Goal: Information Seeking & Learning: Learn about a topic

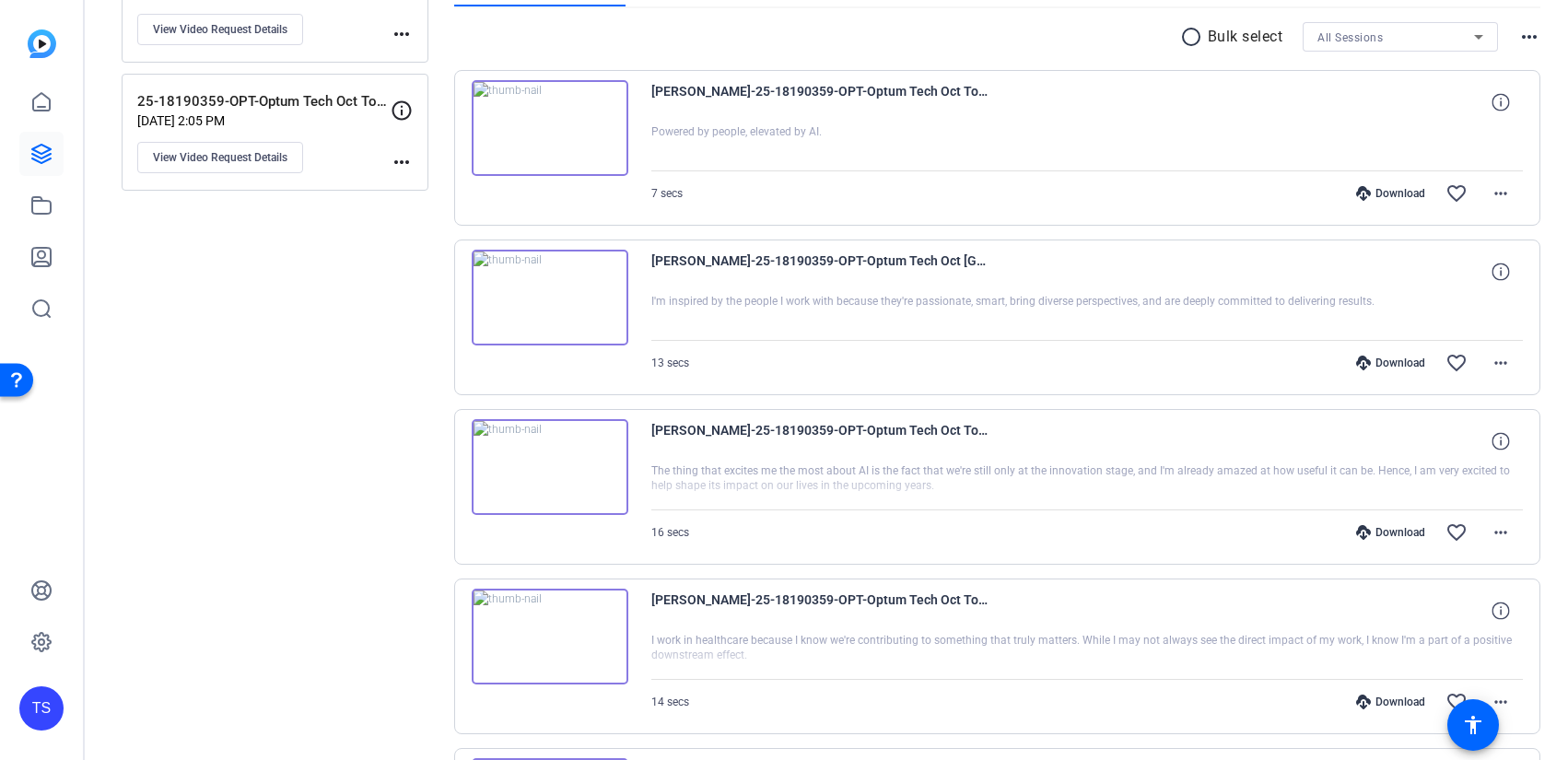
scroll to position [335, 0]
click at [552, 630] on img at bounding box center [549, 638] width 156 height 96
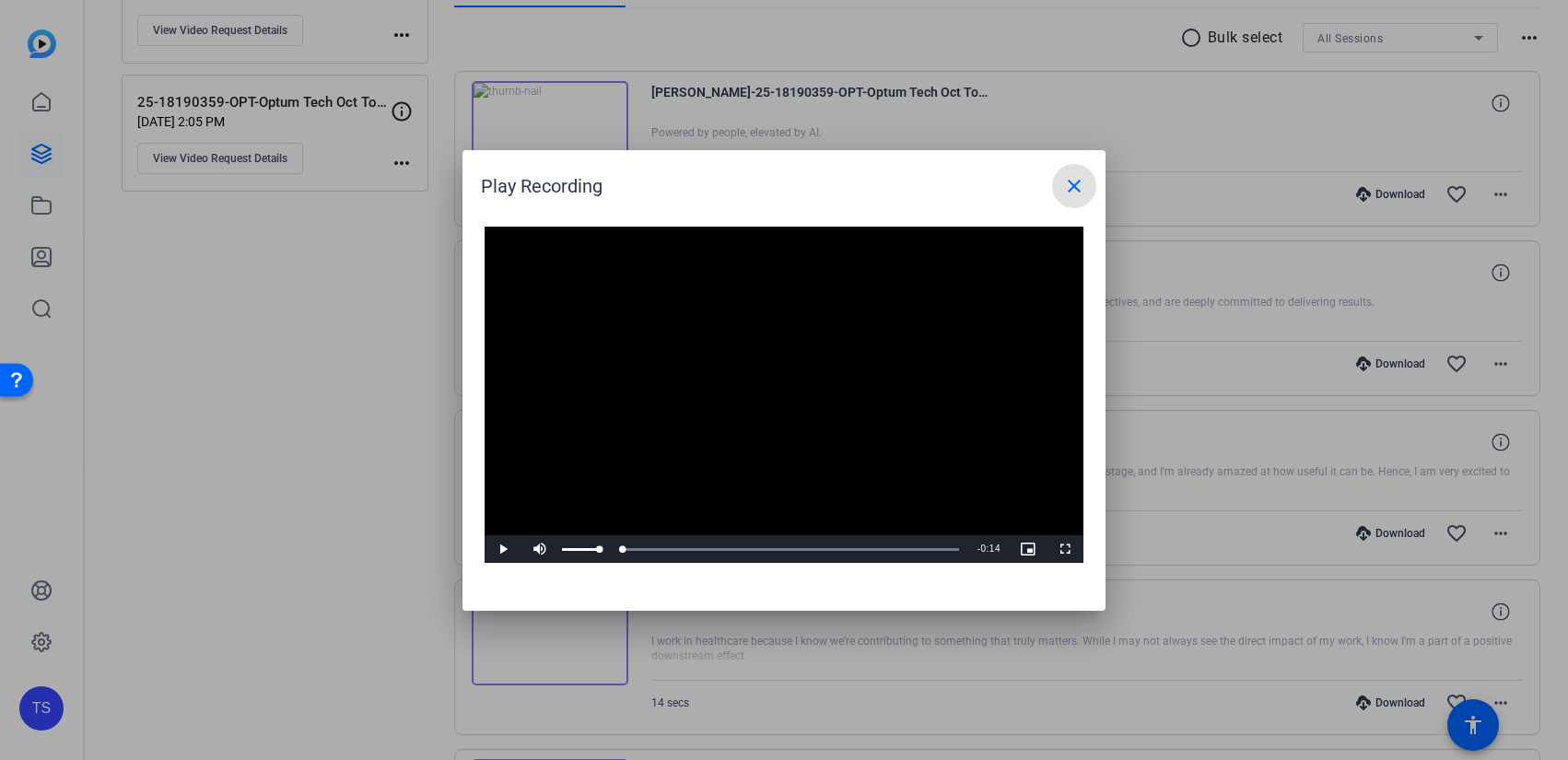
drag, startPoint x: 571, startPoint y: 551, endPoint x: 538, endPoint y: 551, distance: 33.0
click at [540, 551] on div "Play Mute Current Time 0:00 / Duration 0:14 Loaded : 100.00% 0:00 0:00 Stream T…" at bounding box center [784, 549] width 598 height 27
click at [1078, 190] on mat-icon "close" at bounding box center [1073, 186] width 22 height 22
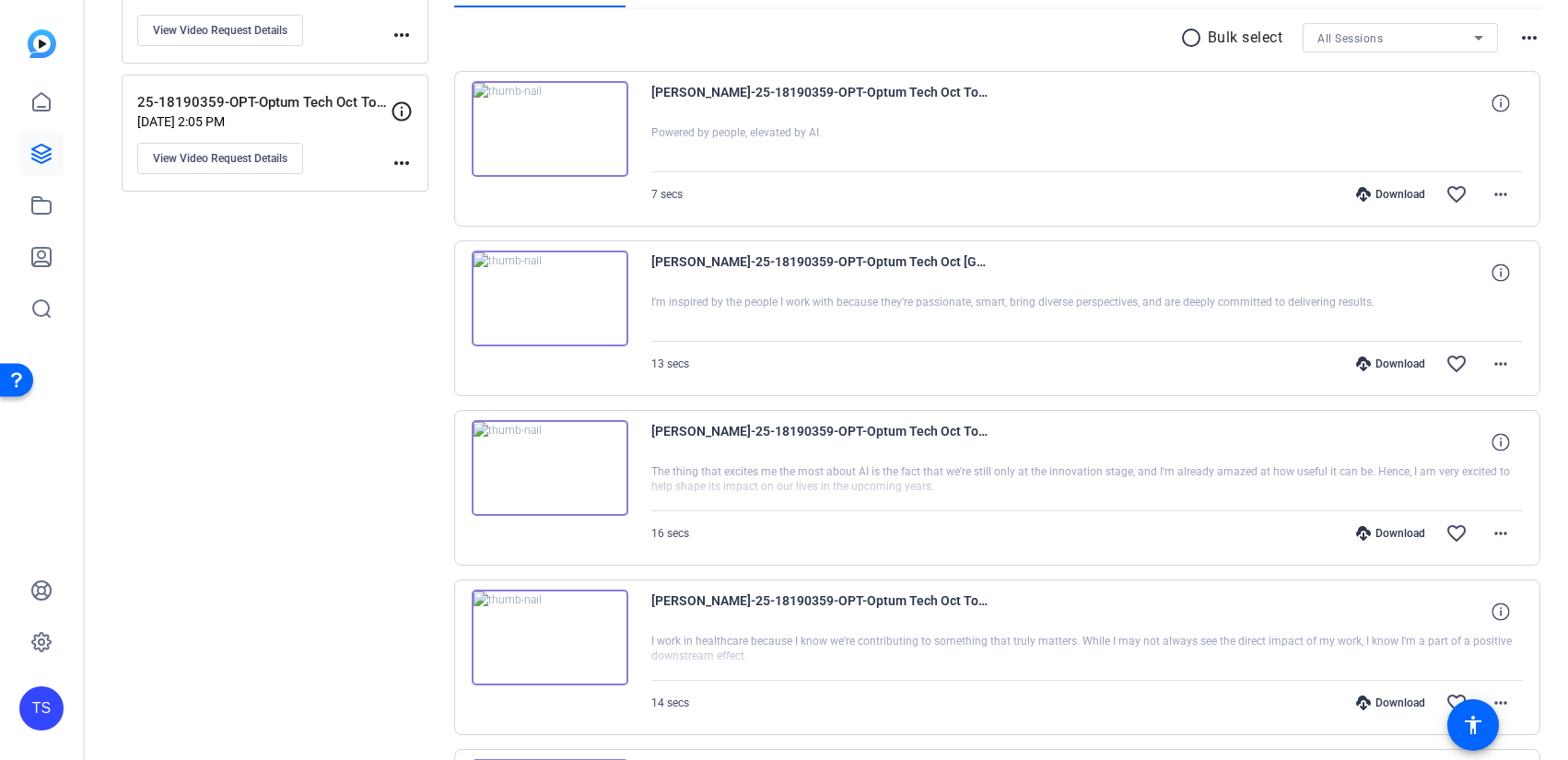
click at [576, 466] on img at bounding box center [549, 469] width 156 height 96
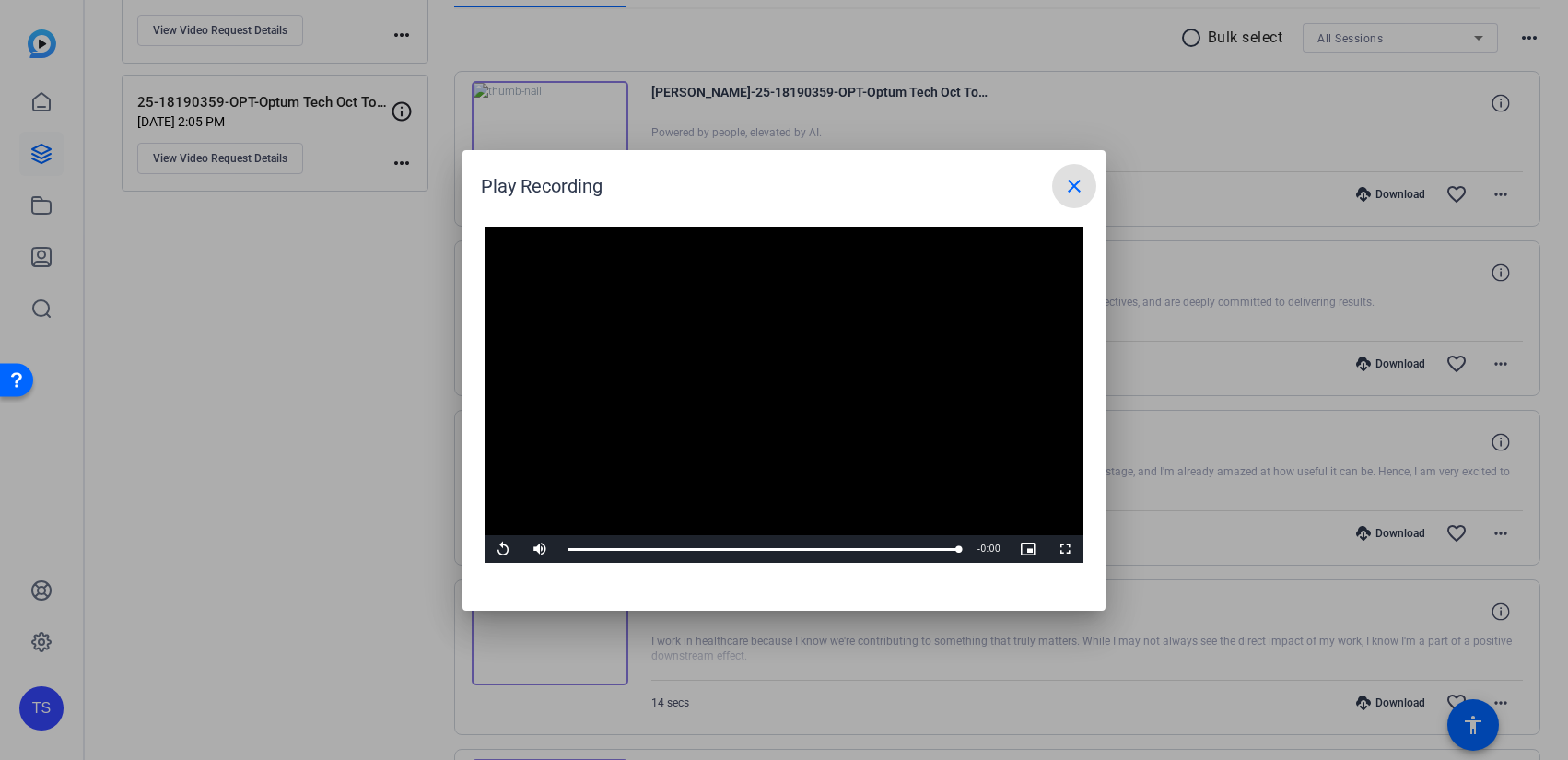
click at [1084, 190] on mat-icon "close" at bounding box center [1073, 186] width 22 height 22
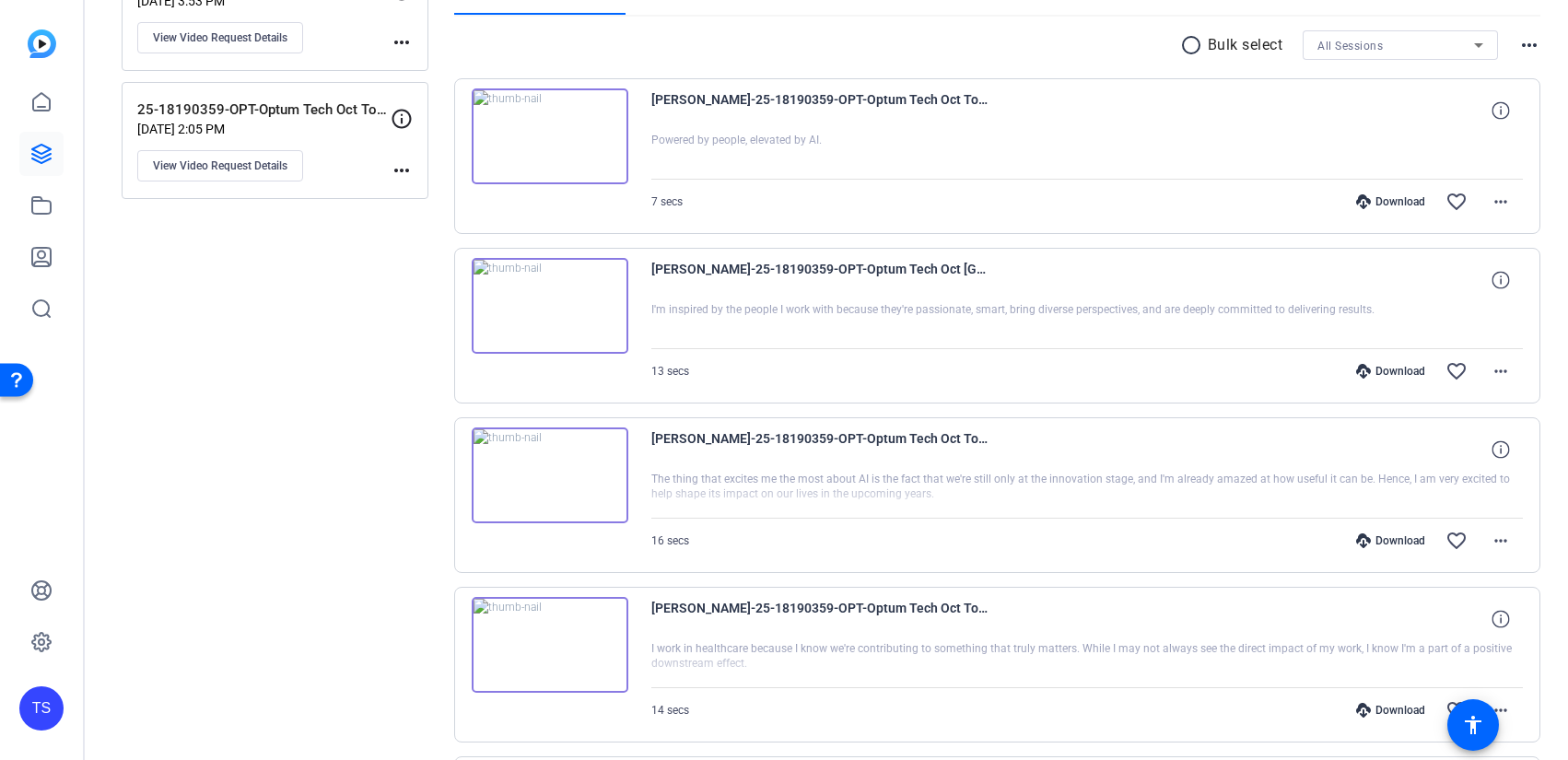
scroll to position [328, 0]
click at [565, 315] on img at bounding box center [549, 305] width 156 height 96
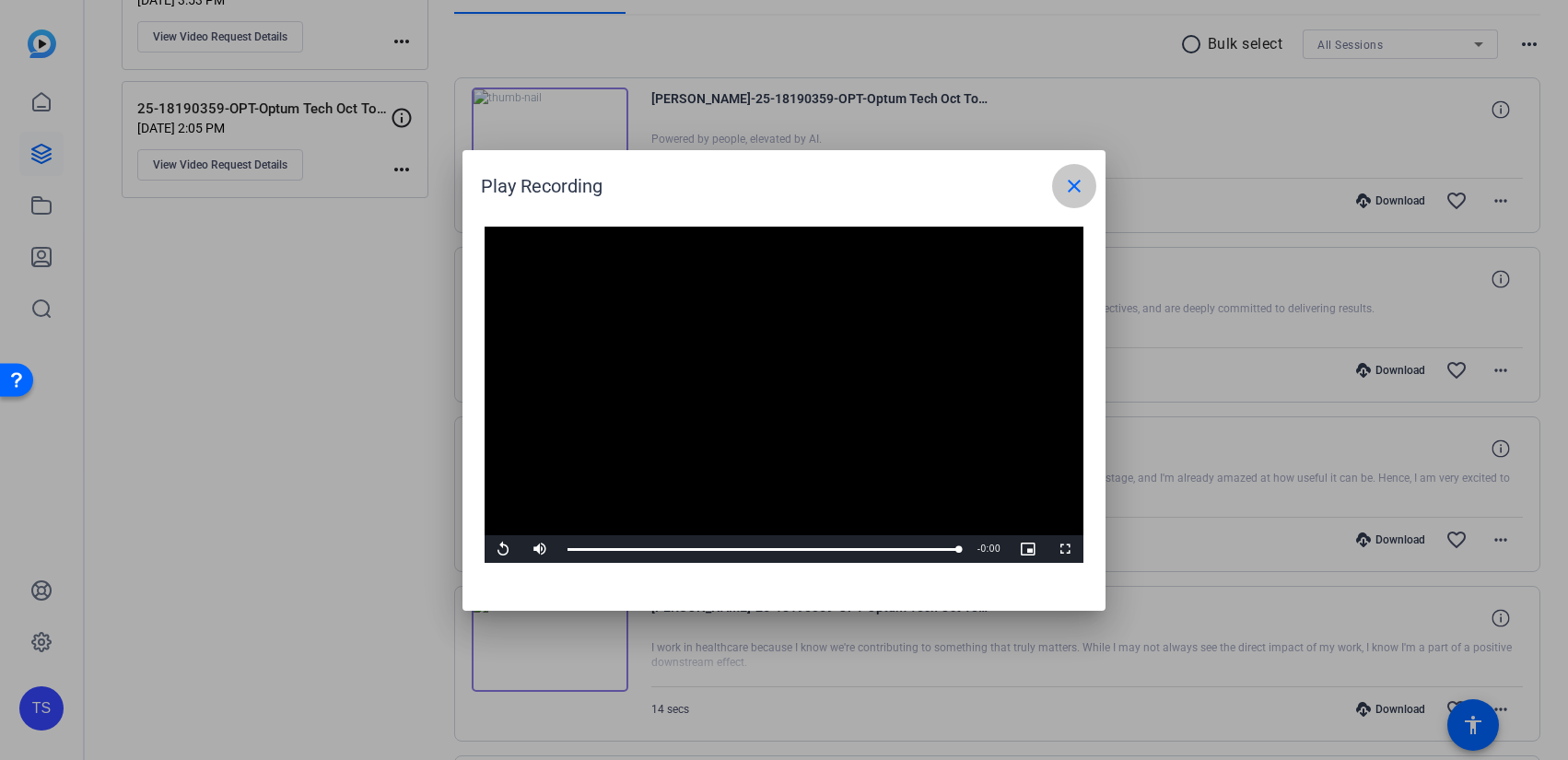
click at [1083, 195] on mat-icon "close" at bounding box center [1073, 186] width 22 height 22
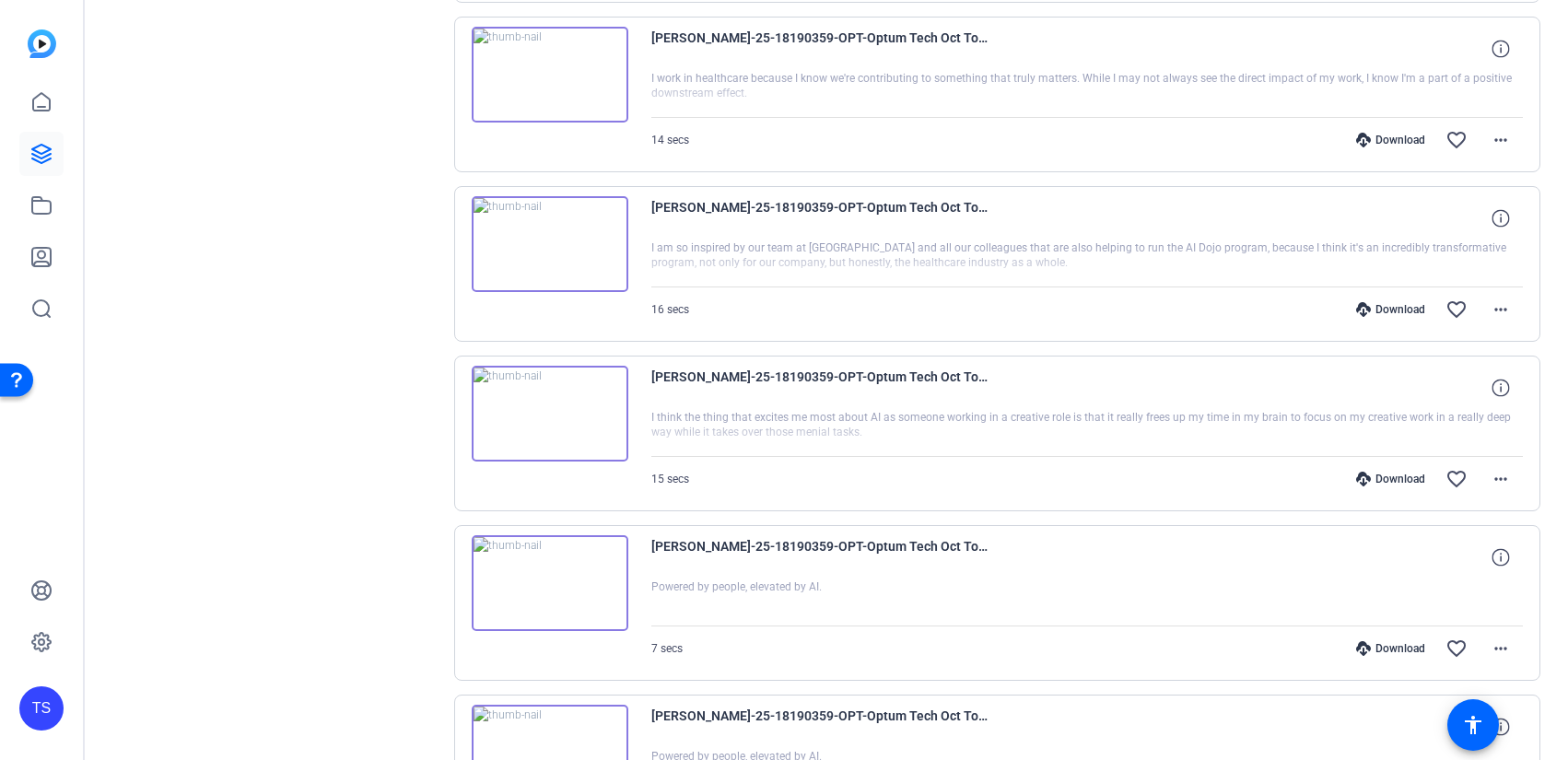
scroll to position [886, 0]
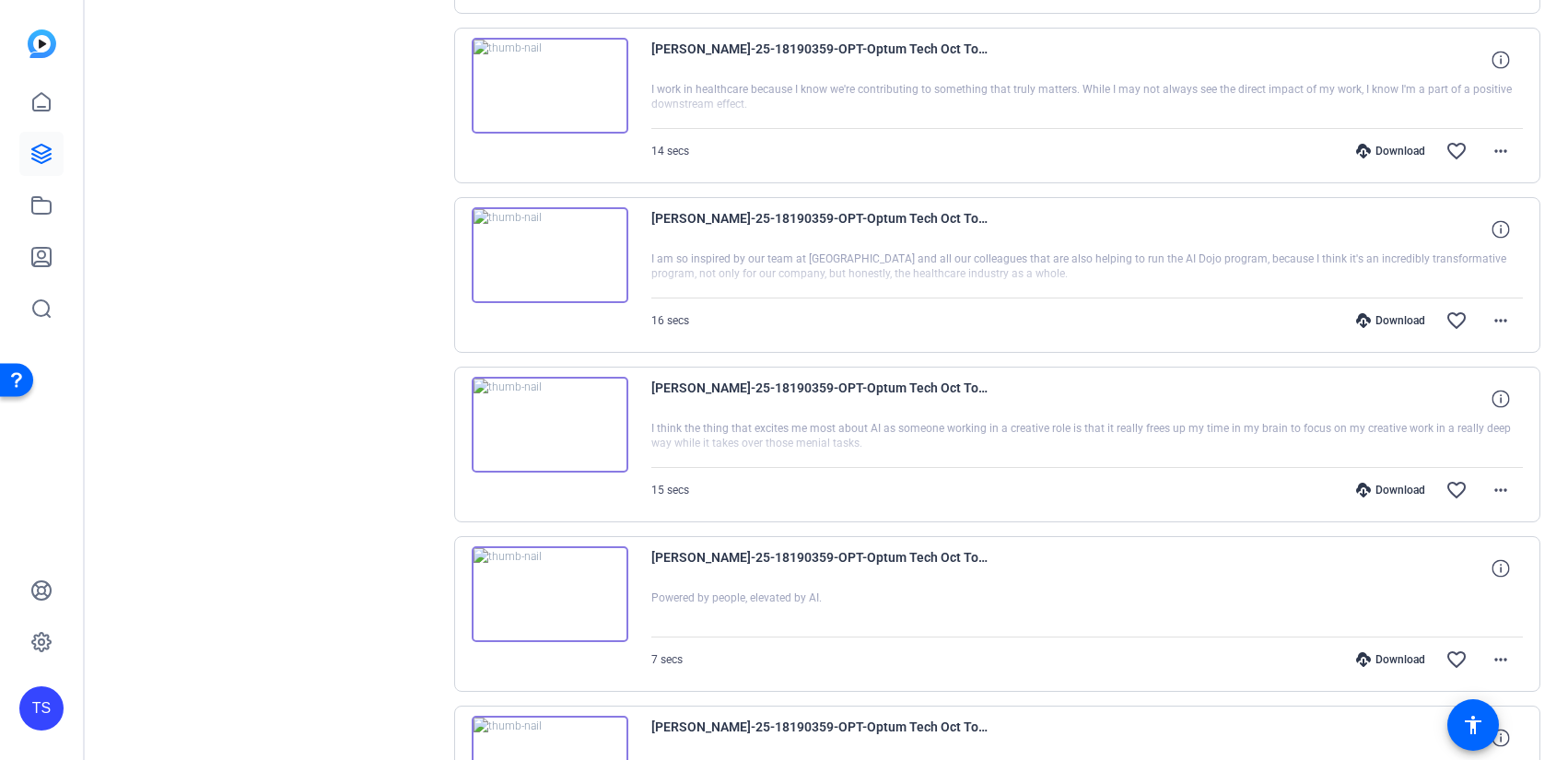
click at [564, 411] on img at bounding box center [549, 425] width 156 height 96
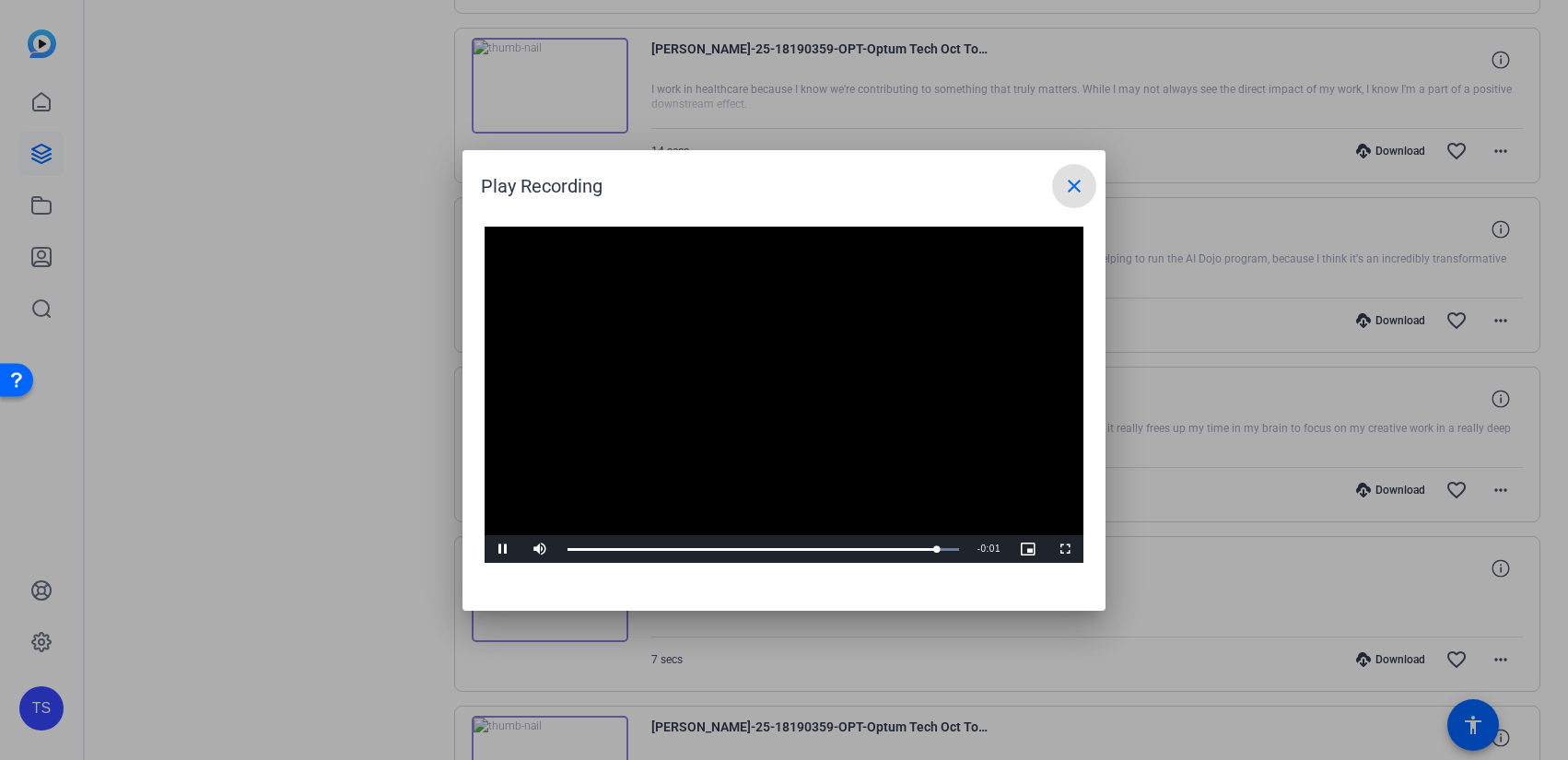
click at [1072, 203] on span at bounding box center [1073, 186] width 44 height 44
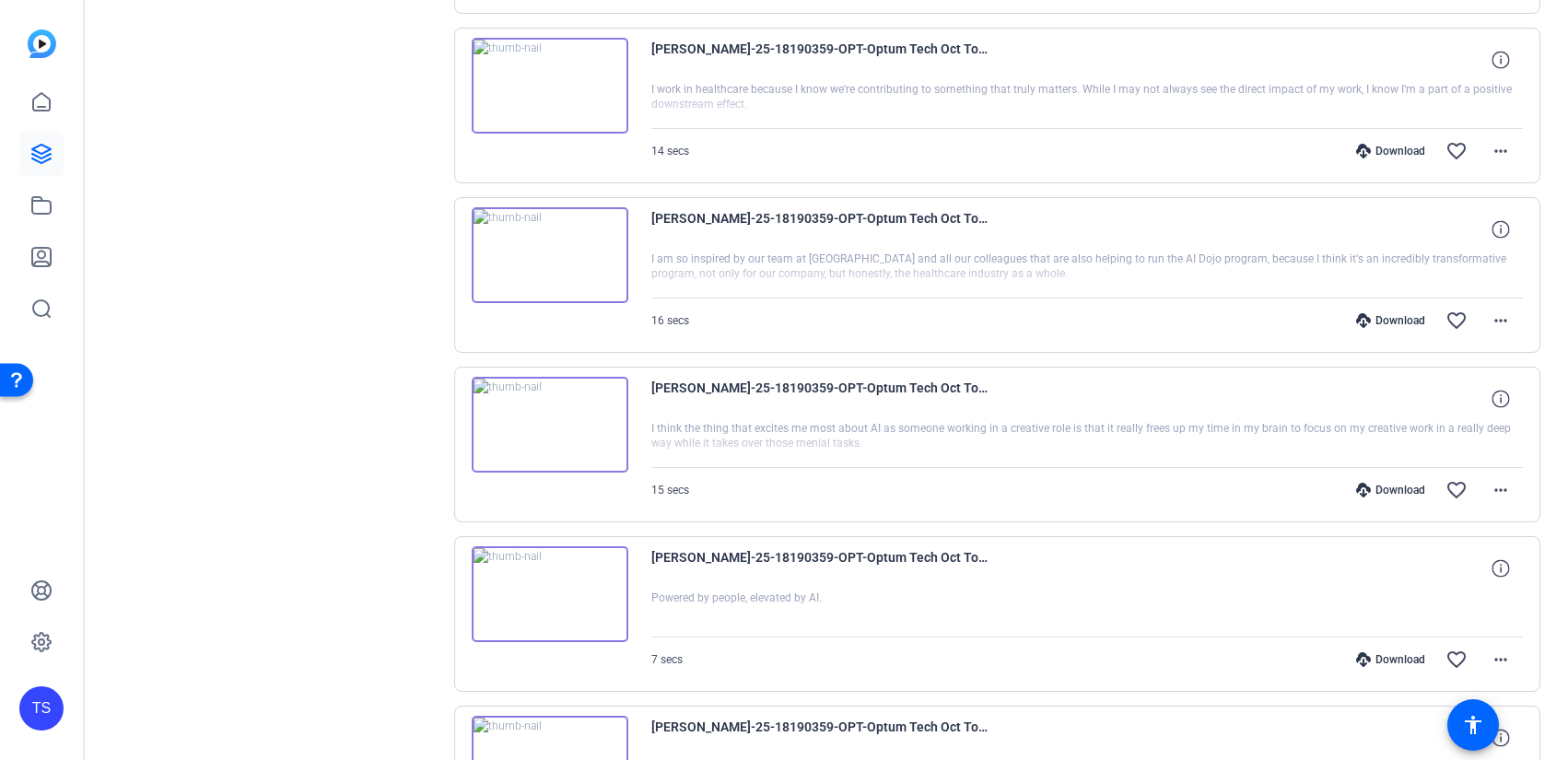
click at [564, 249] on img at bounding box center [549, 255] width 156 height 96
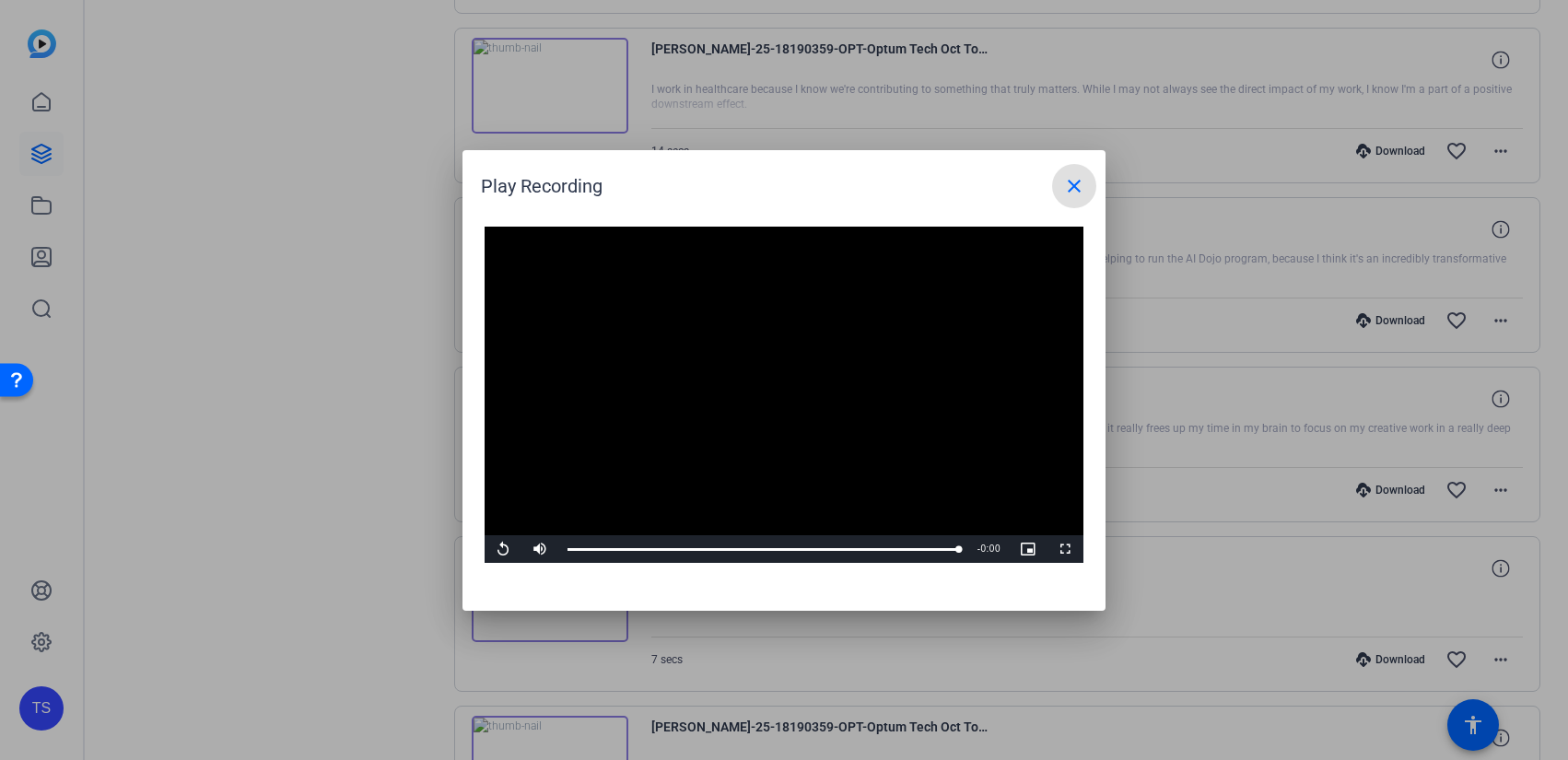
click at [1062, 169] on span at bounding box center [1073, 186] width 44 height 44
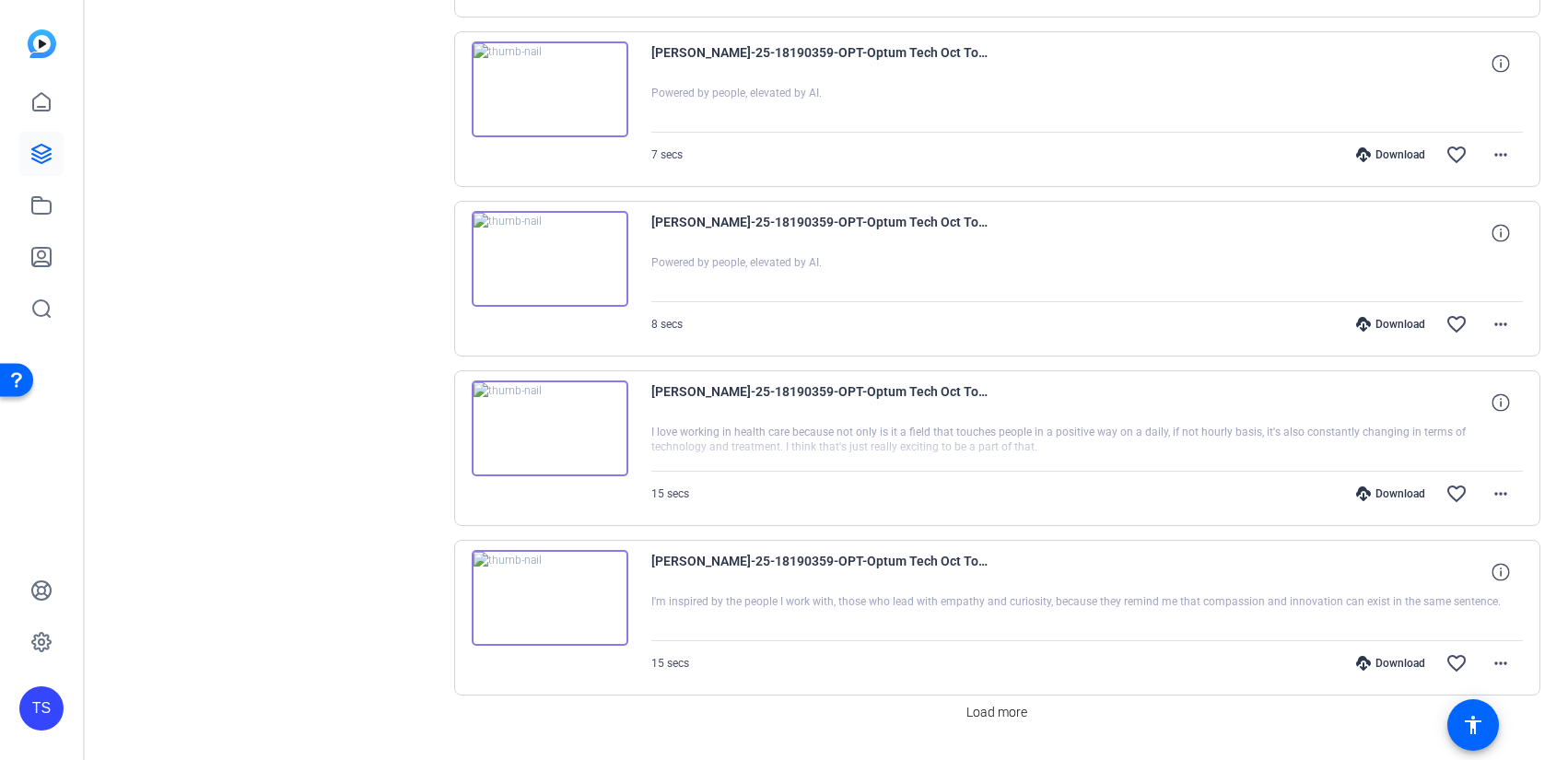
scroll to position [1420, 0]
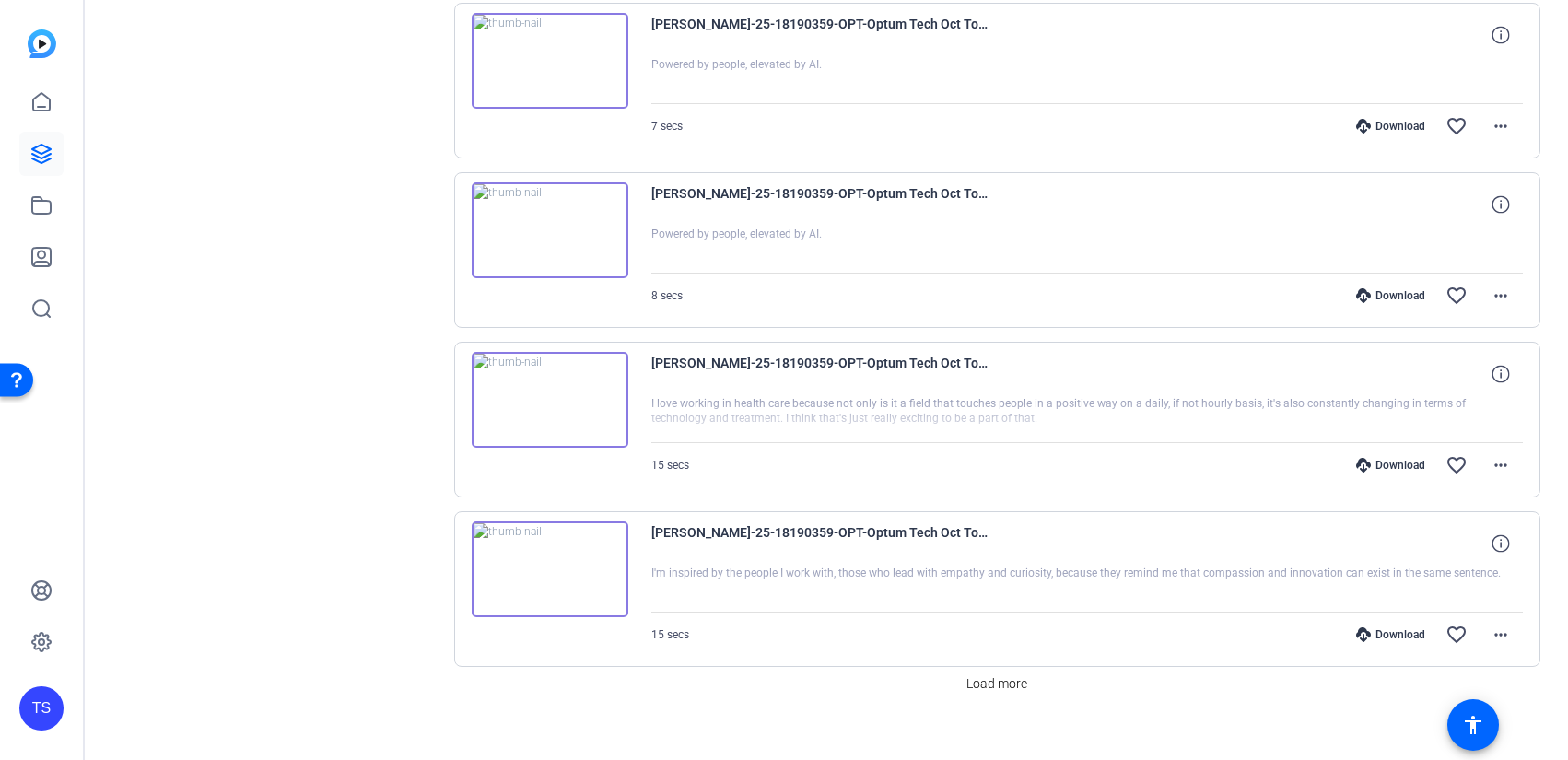
click at [575, 403] on img at bounding box center [549, 400] width 156 height 96
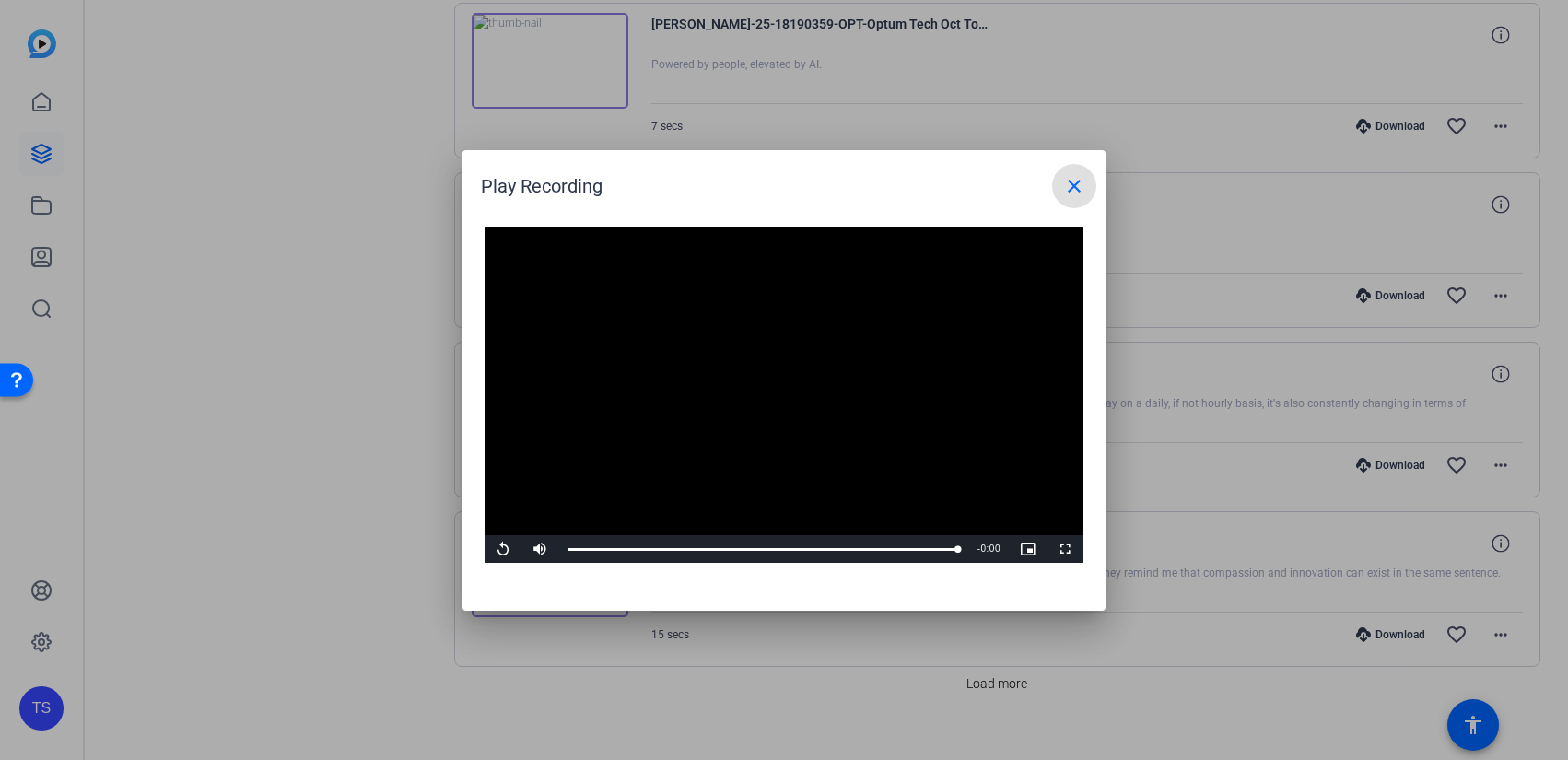
click at [1083, 184] on mat-icon "close" at bounding box center [1073, 186] width 22 height 22
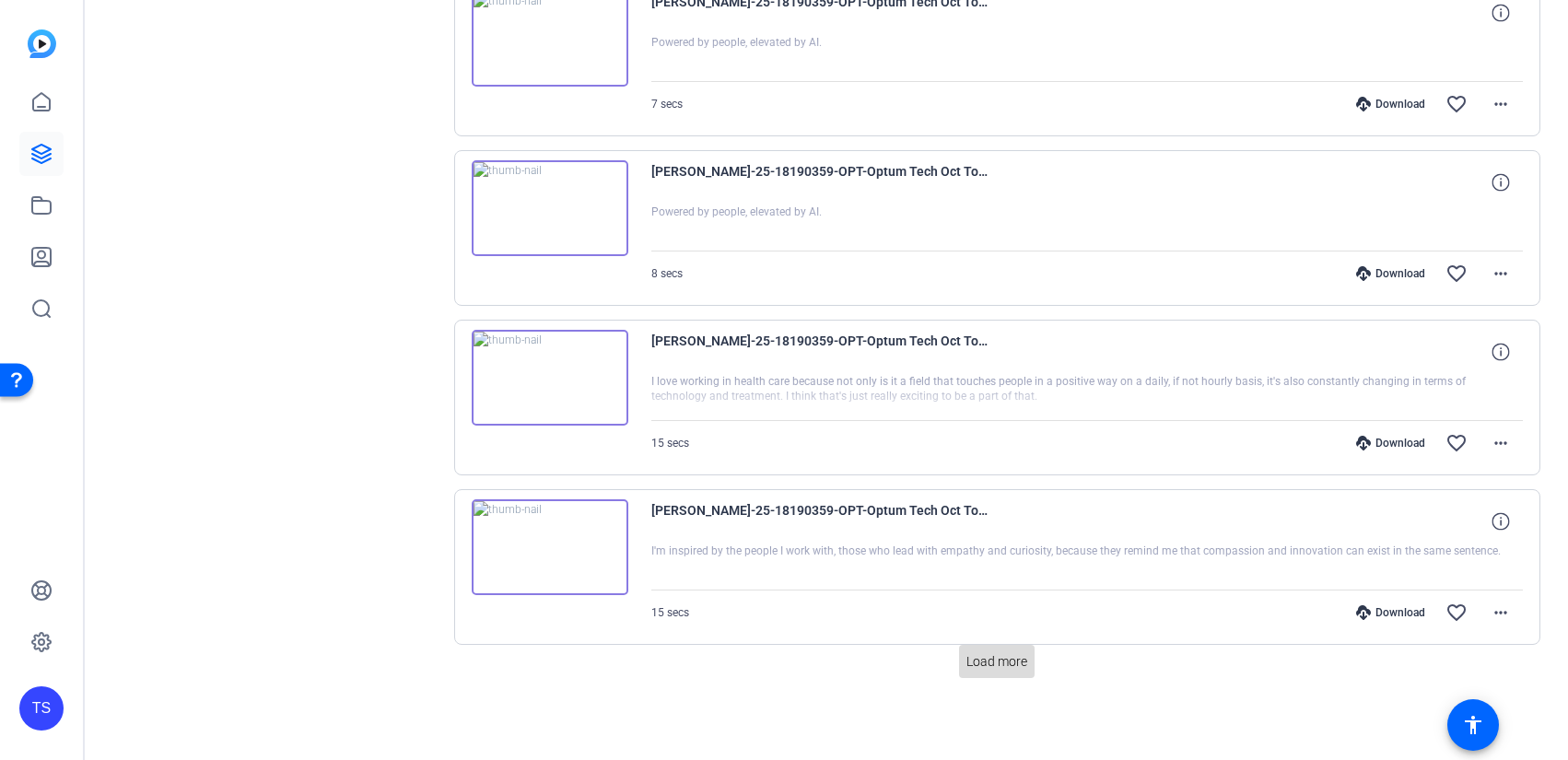
click at [1005, 662] on span "Load more" at bounding box center [996, 662] width 61 height 20
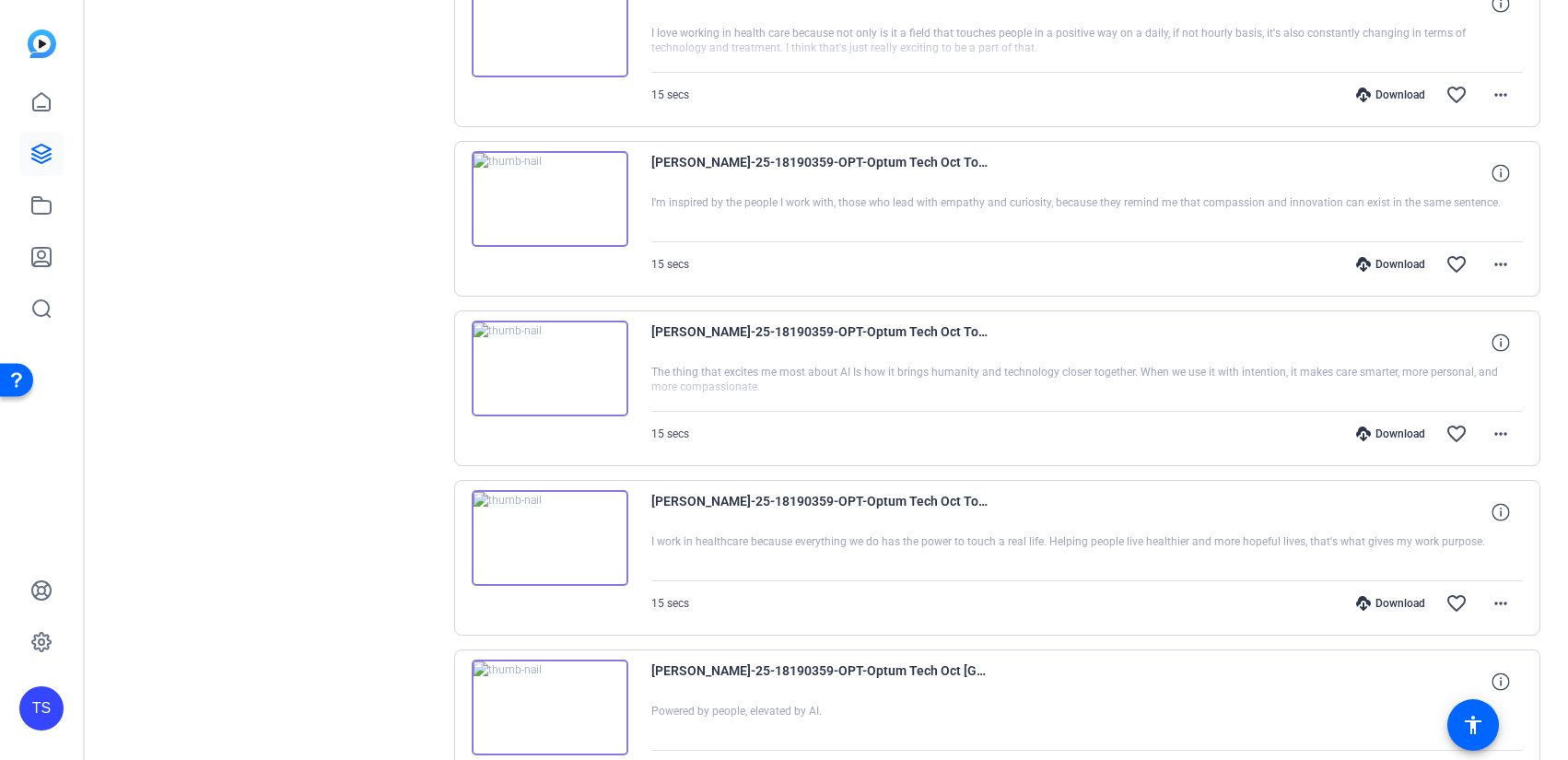
scroll to position [1791, 0]
click at [550, 196] on img at bounding box center [549, 200] width 156 height 96
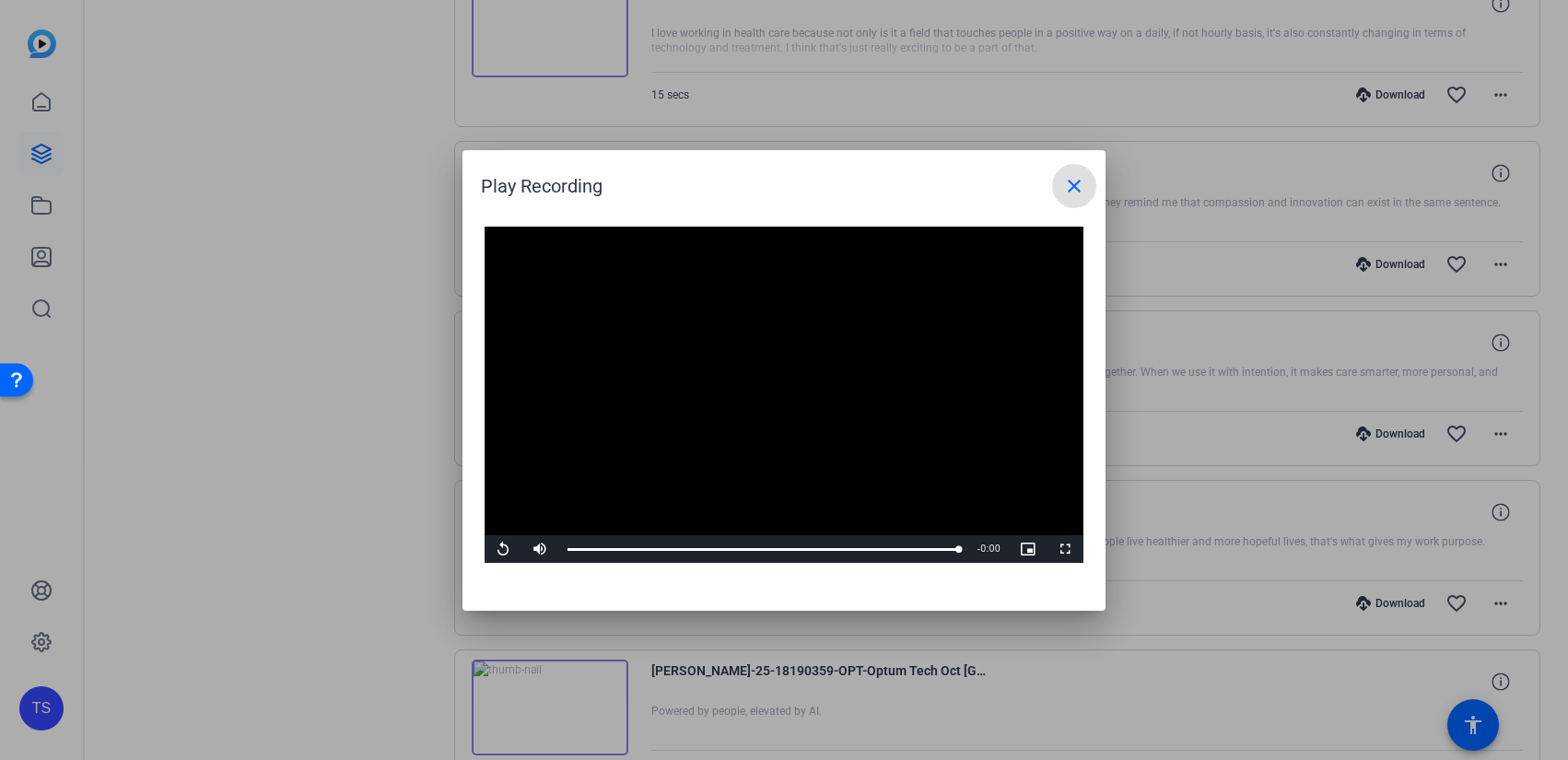
click at [1073, 190] on mat-icon "close" at bounding box center [1073, 186] width 22 height 22
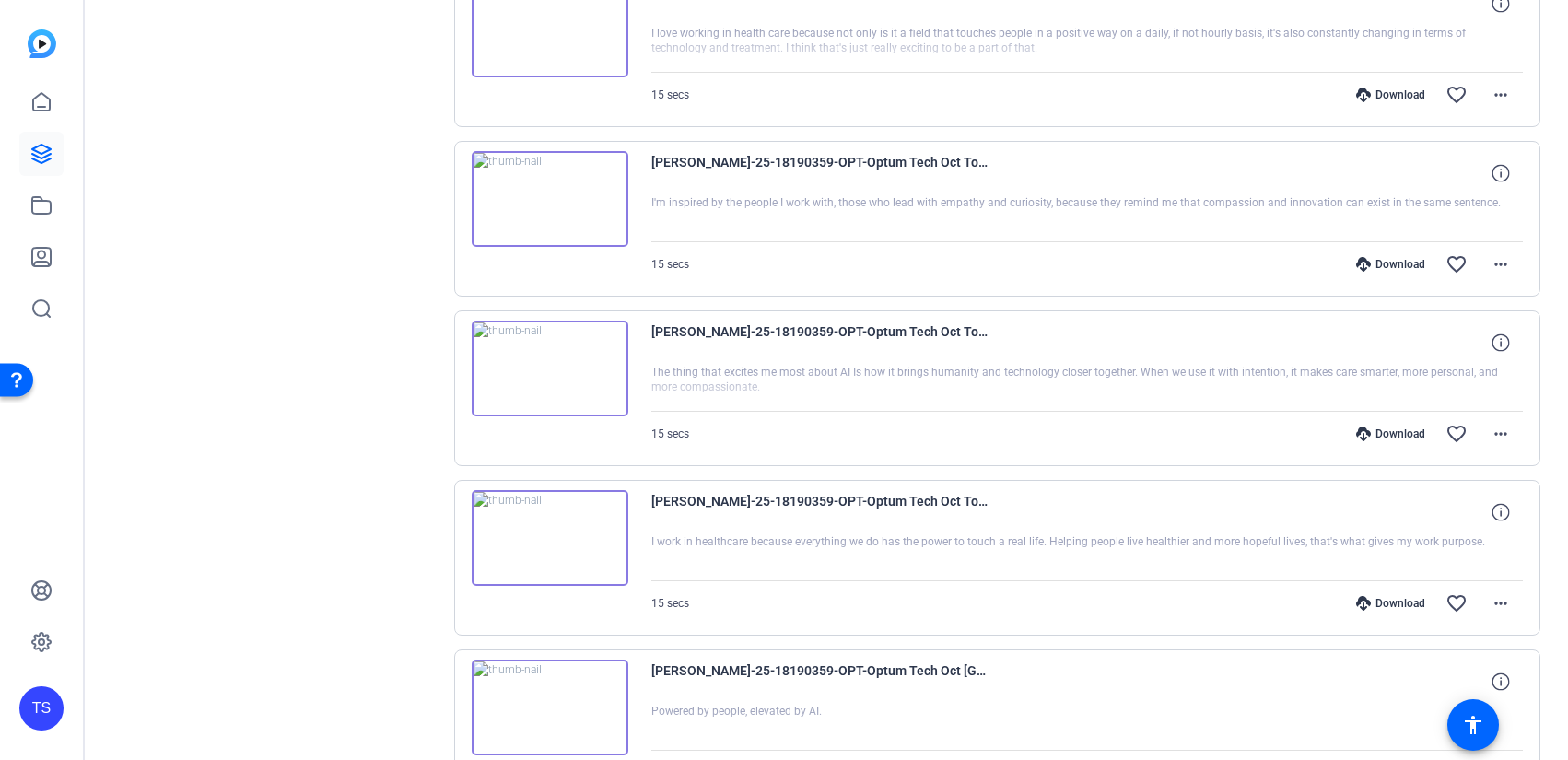
click at [544, 357] on img at bounding box center [549, 369] width 156 height 96
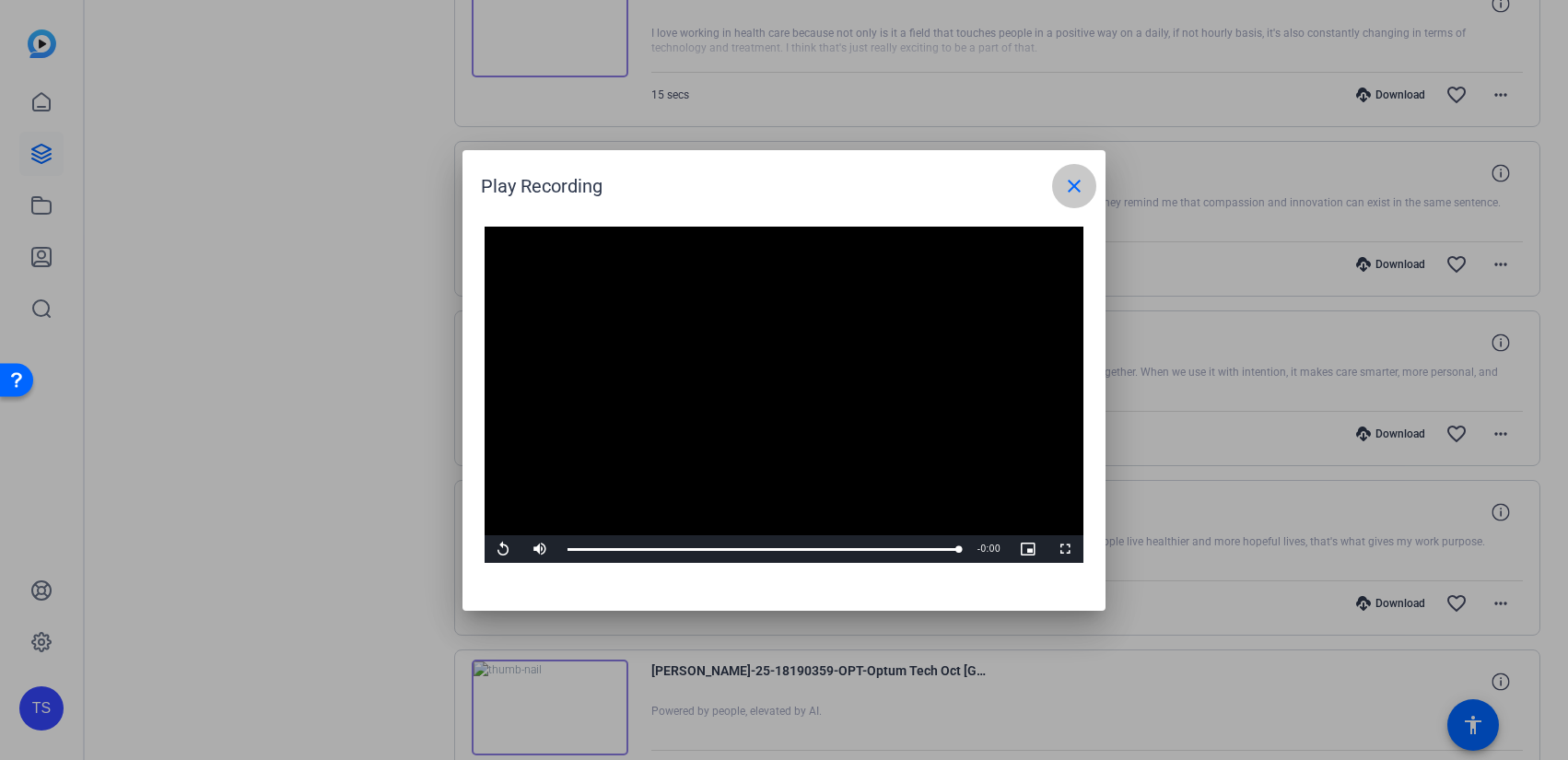
click at [1064, 189] on mat-icon "close" at bounding box center [1073, 186] width 22 height 22
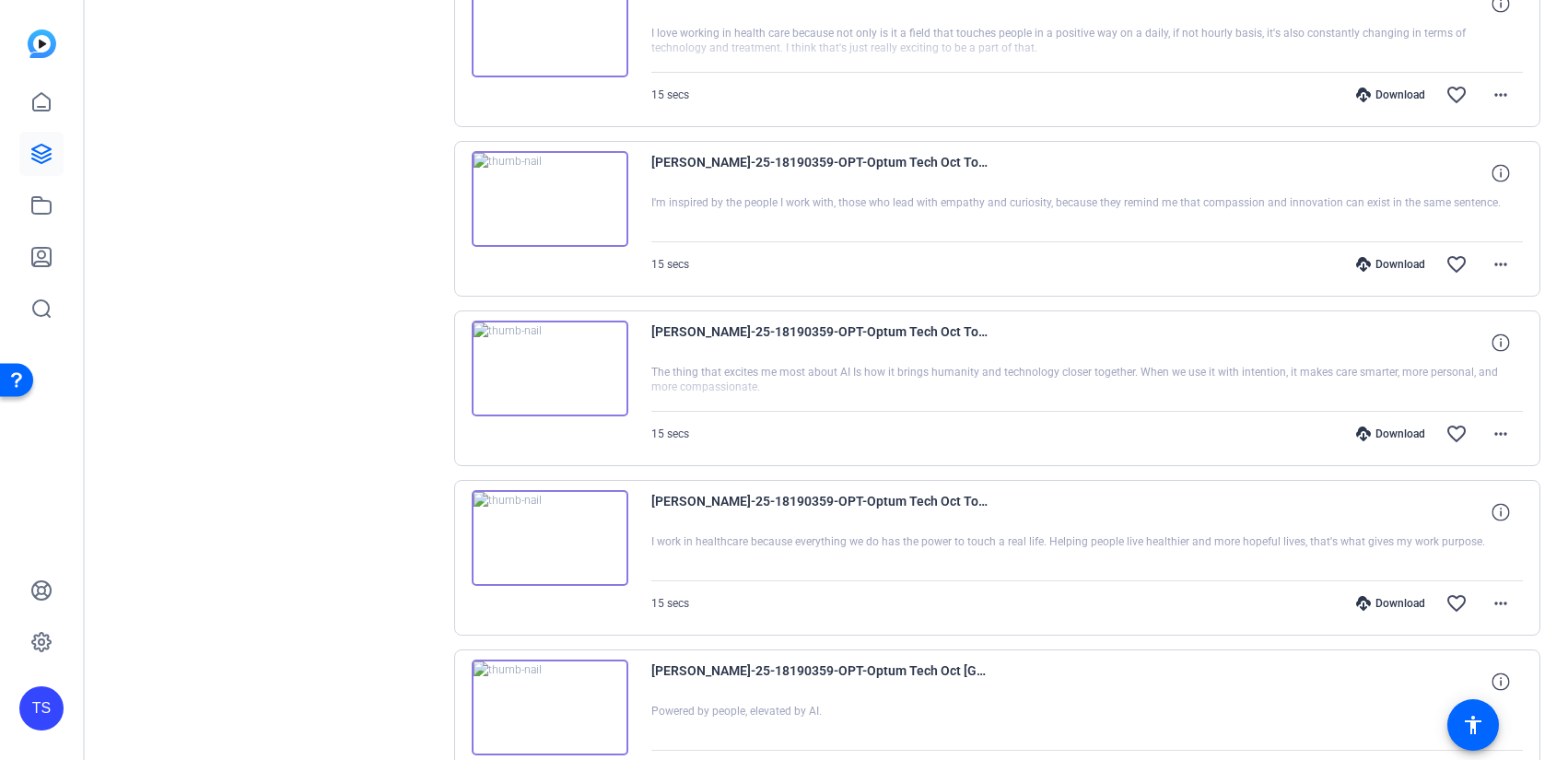
click at [725, 500] on span "[PERSON_NAME]-25-18190359-OPT-Optum Tech Oct Town Hall-25-18190359-OPT-Optum Te…" at bounding box center [821, 512] width 341 height 44
click at [547, 545] on img at bounding box center [549, 538] width 156 height 96
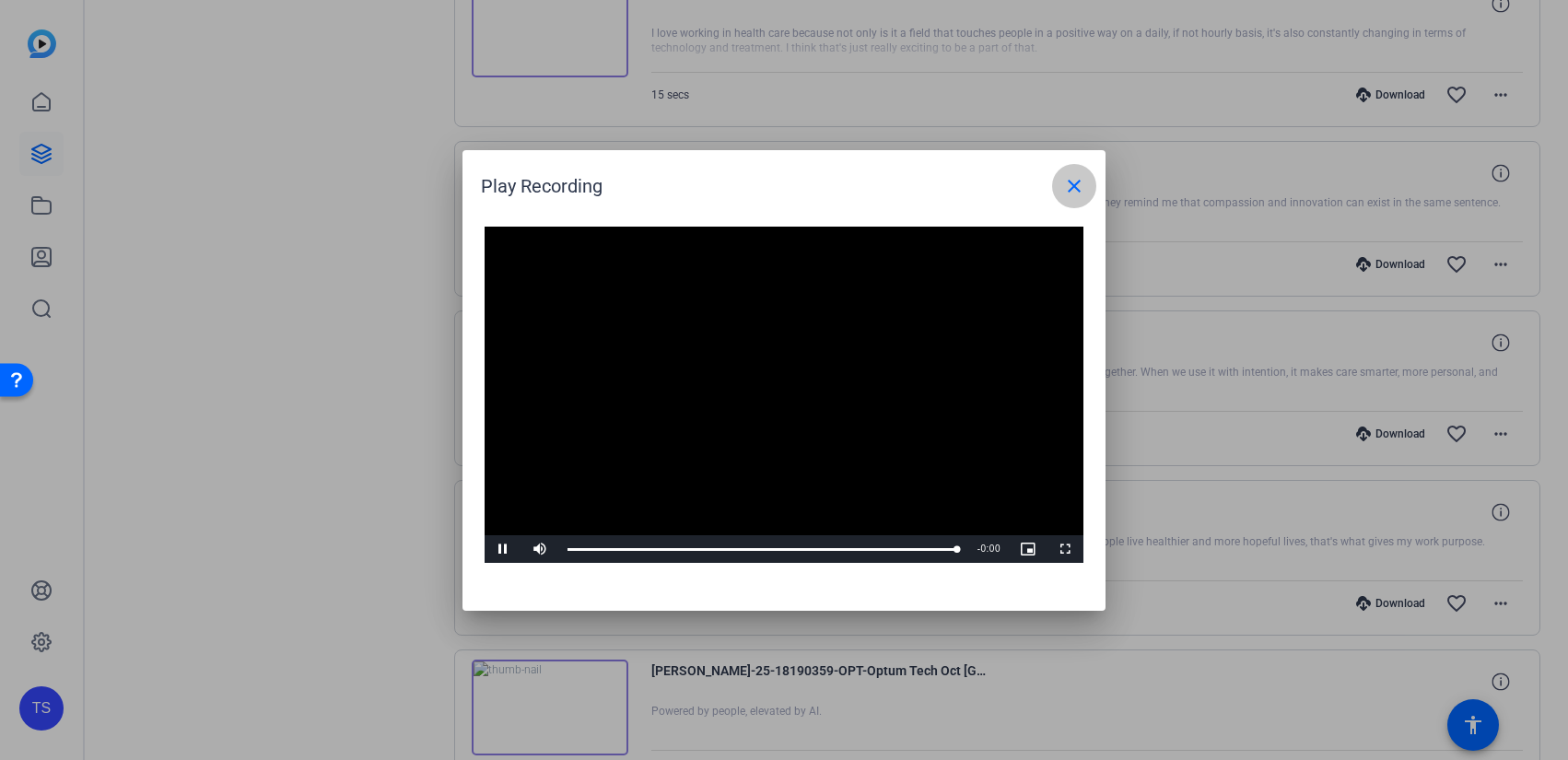
click at [1080, 193] on mat-icon "close" at bounding box center [1073, 186] width 22 height 22
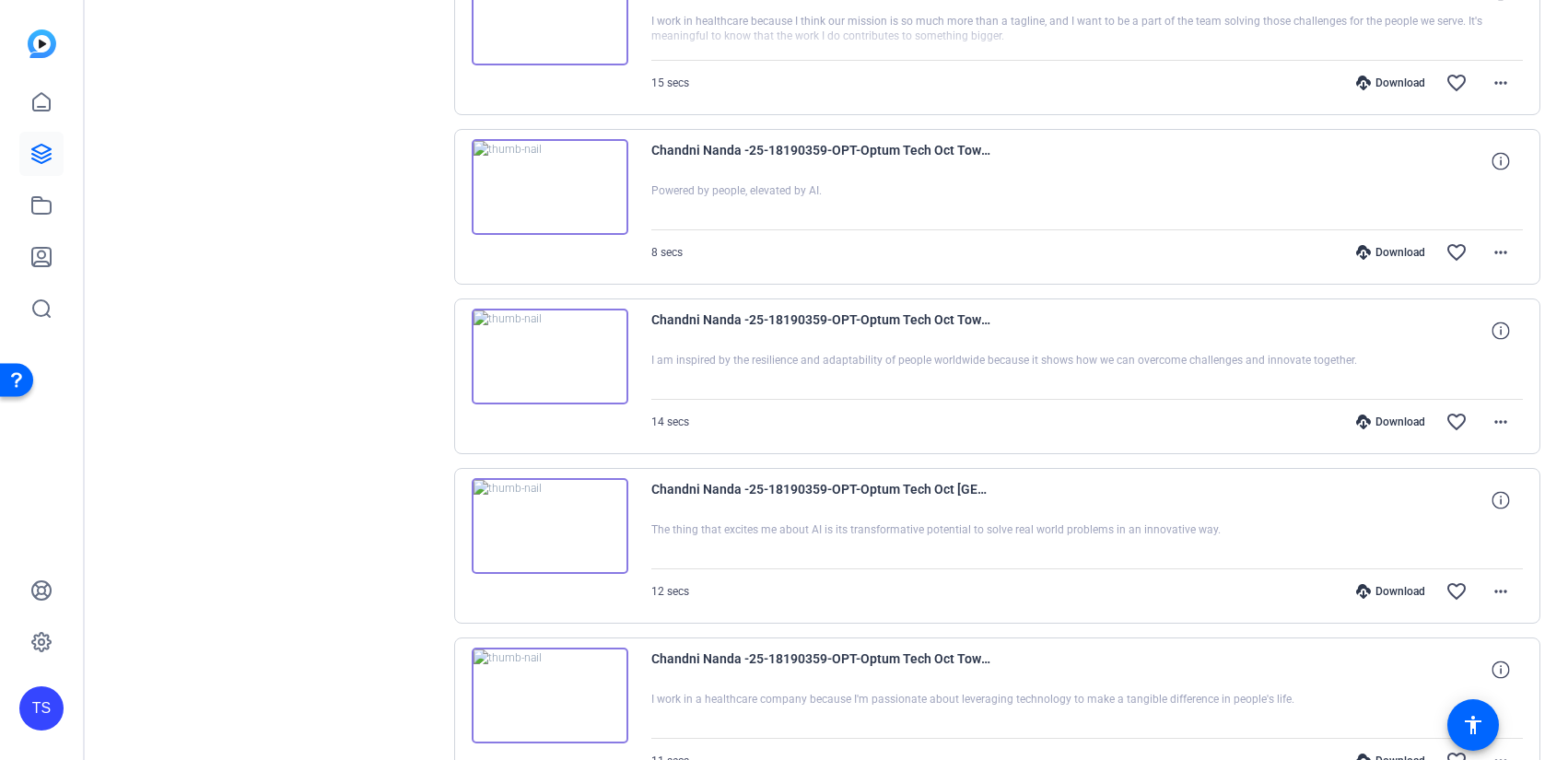
scroll to position [3138, 0]
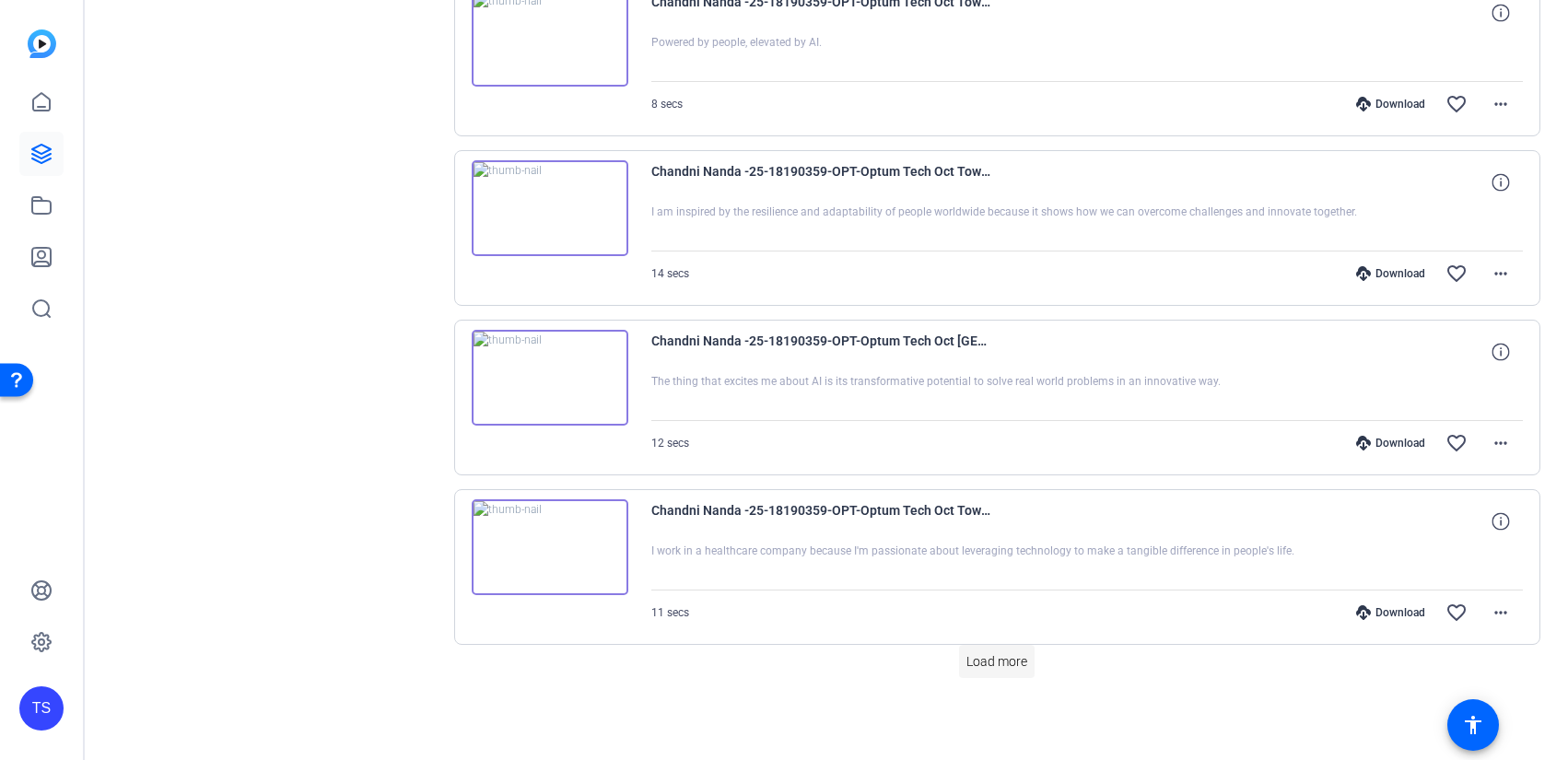
click at [1005, 655] on span "Load more" at bounding box center [996, 662] width 61 height 20
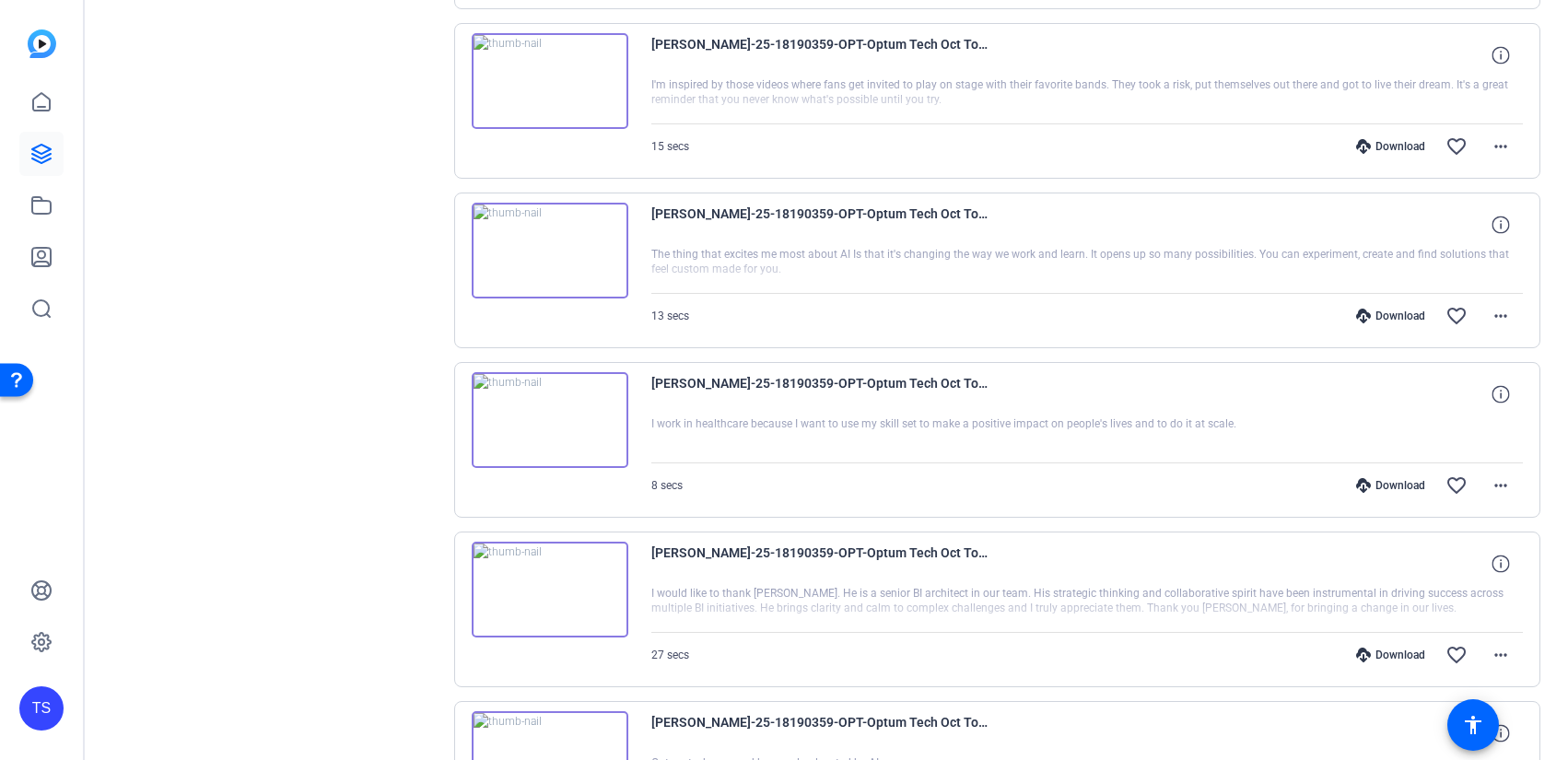
scroll to position [4834, 0]
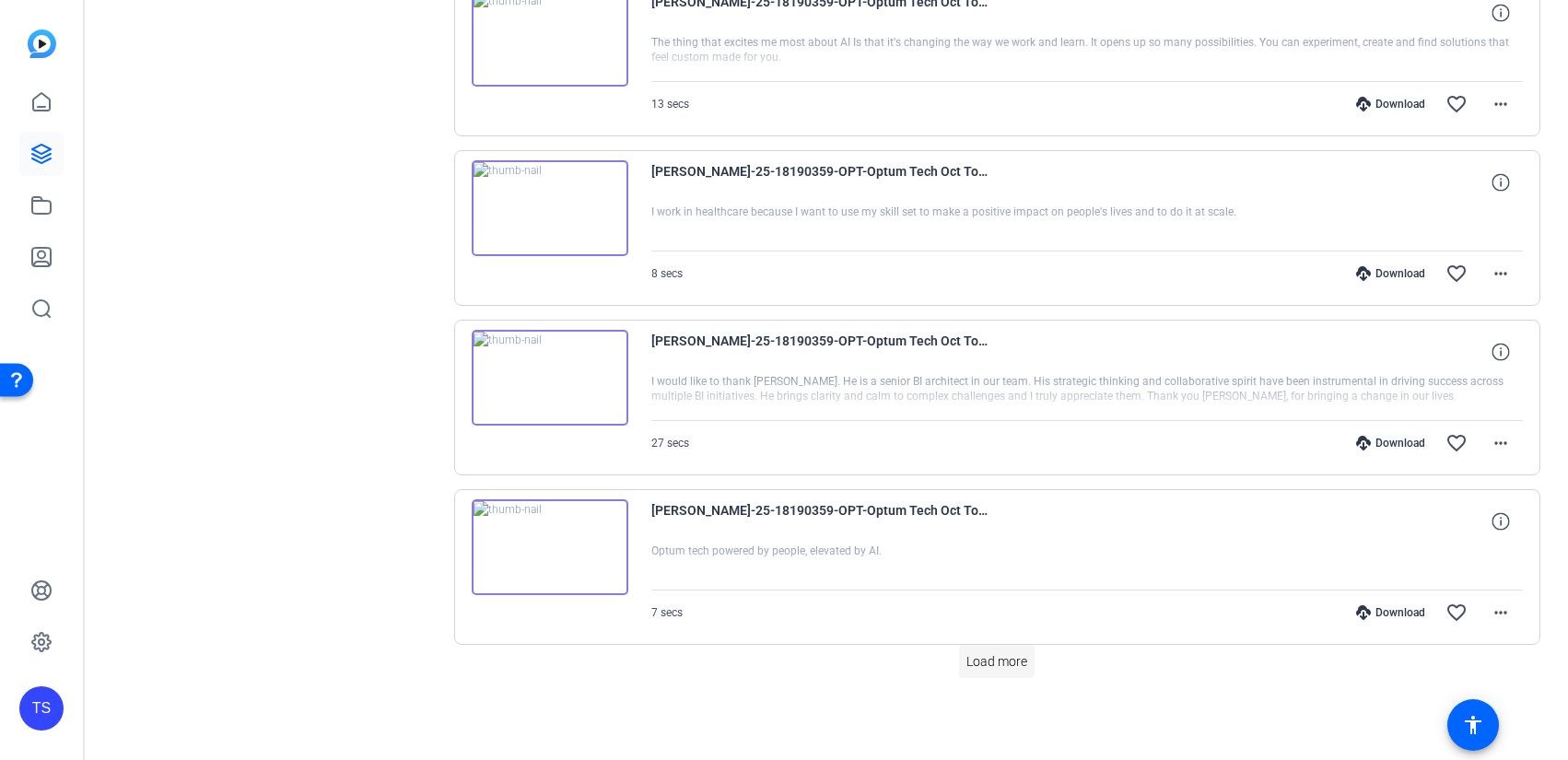
click at [996, 667] on span "Load more" at bounding box center [996, 662] width 61 height 20
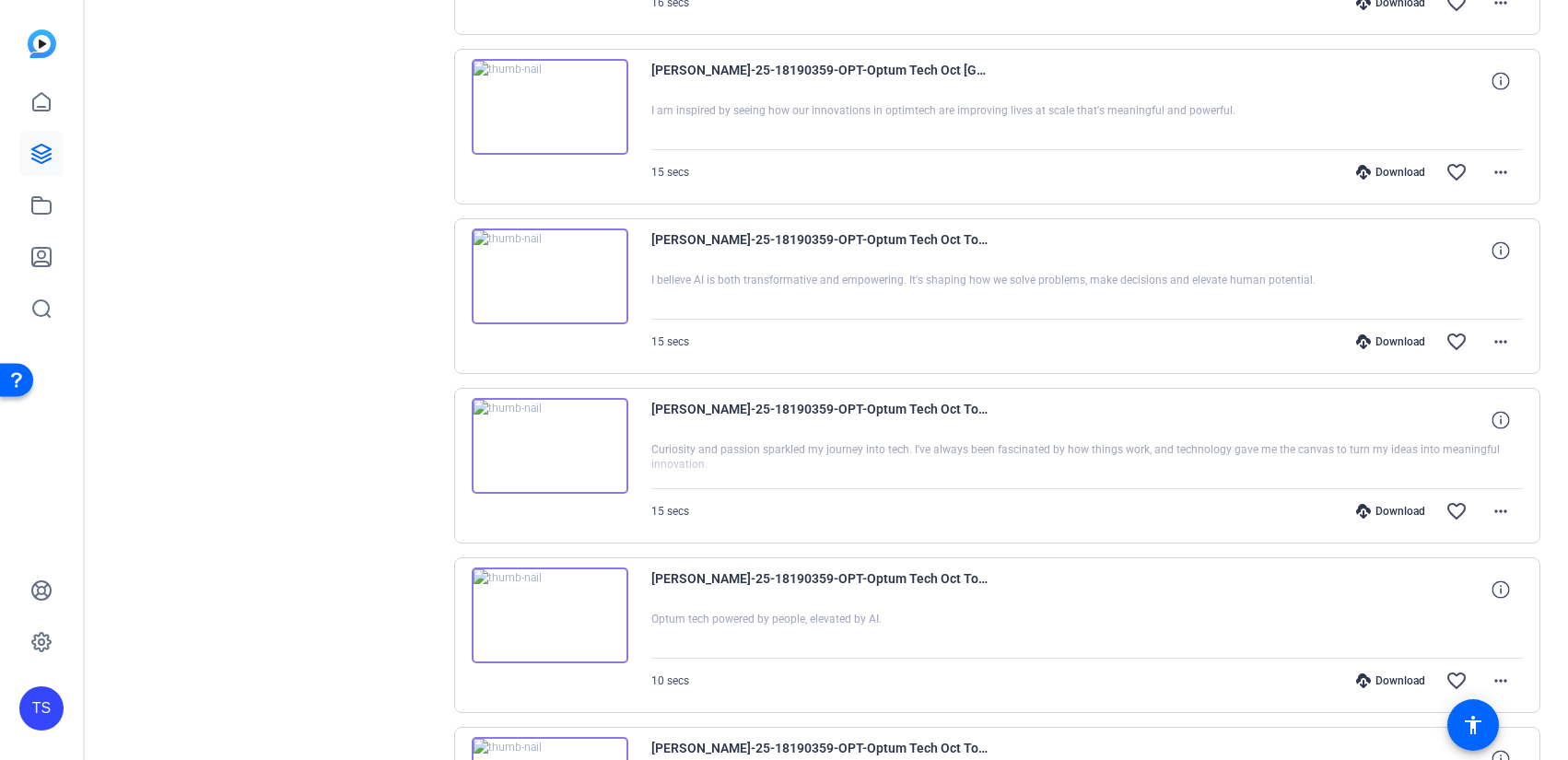
scroll to position [6274, 0]
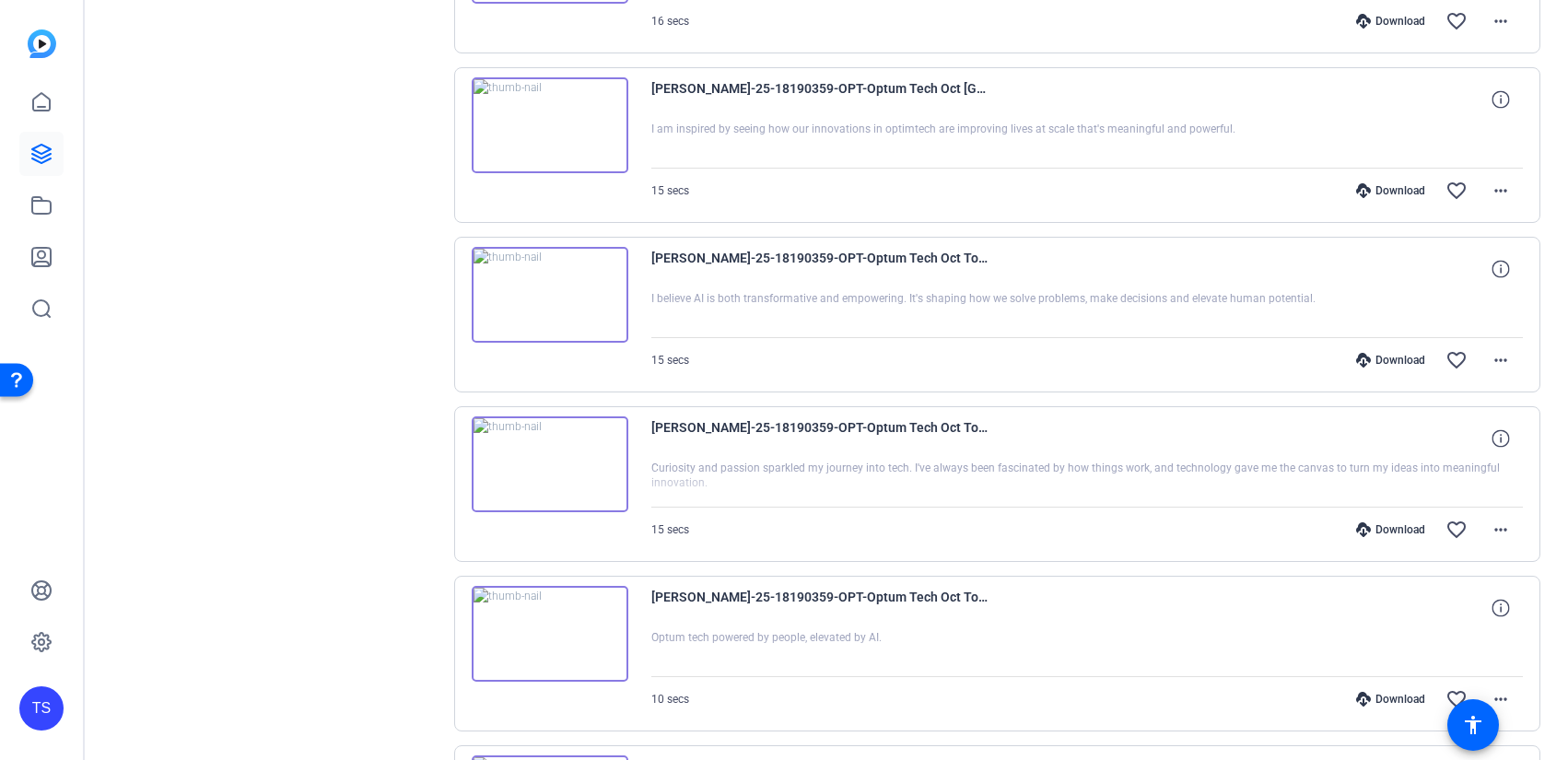
click at [551, 290] on img at bounding box center [549, 295] width 156 height 96
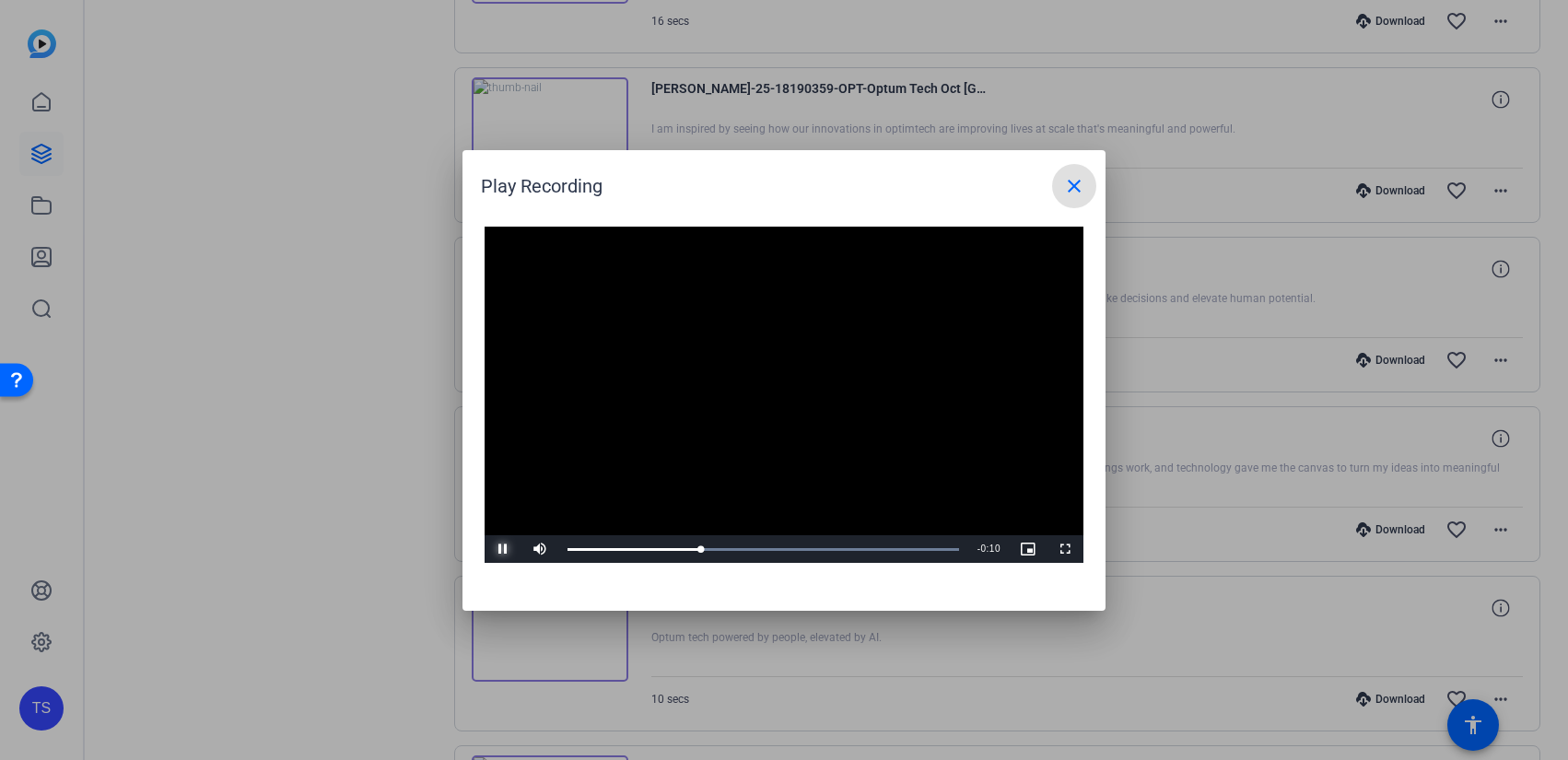
click at [503, 550] on span "Video Player" at bounding box center [503, 550] width 37 height 0
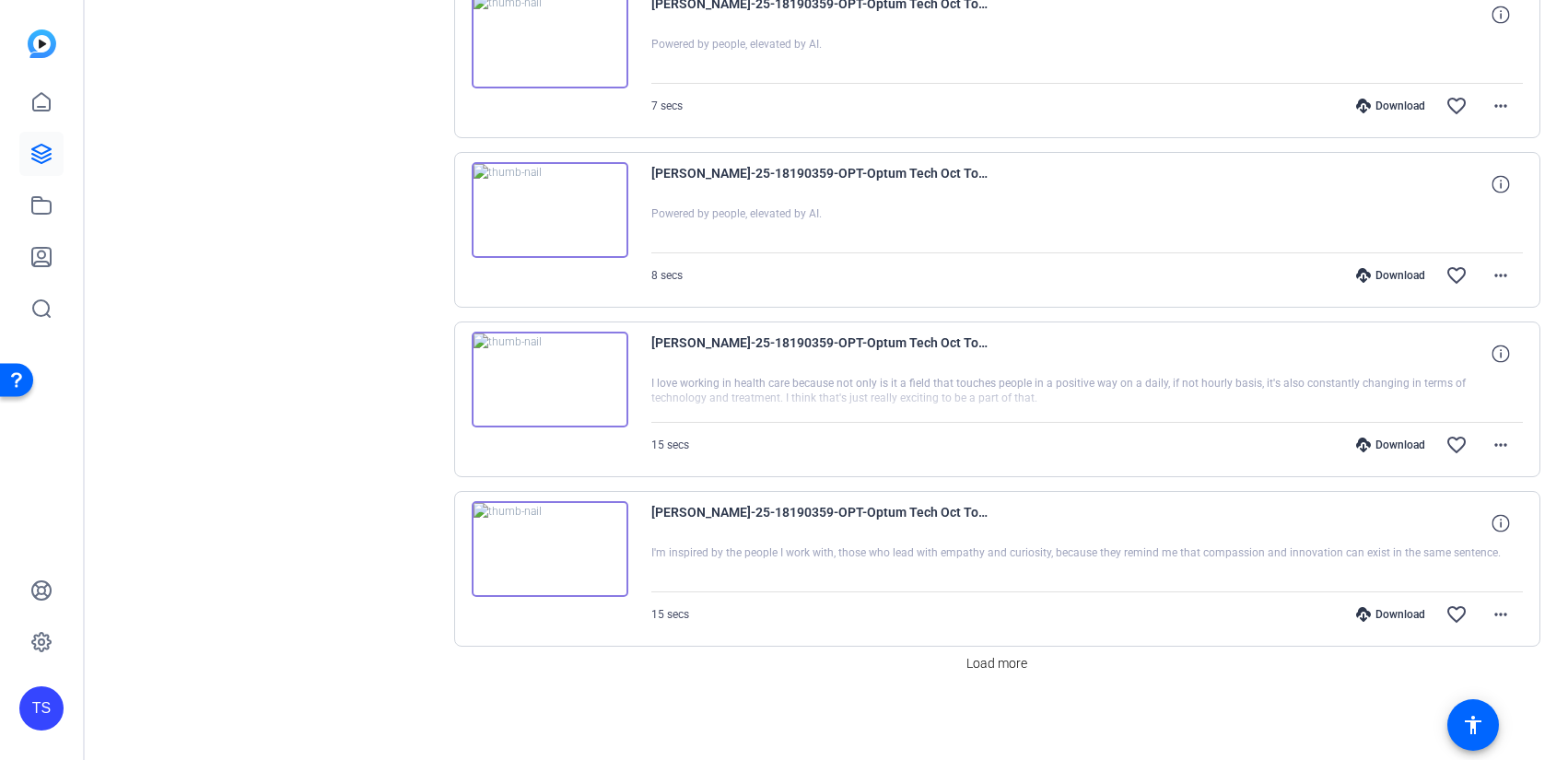
scroll to position [1443, 0]
click at [985, 657] on span "Load more" at bounding box center [996, 662] width 61 height 20
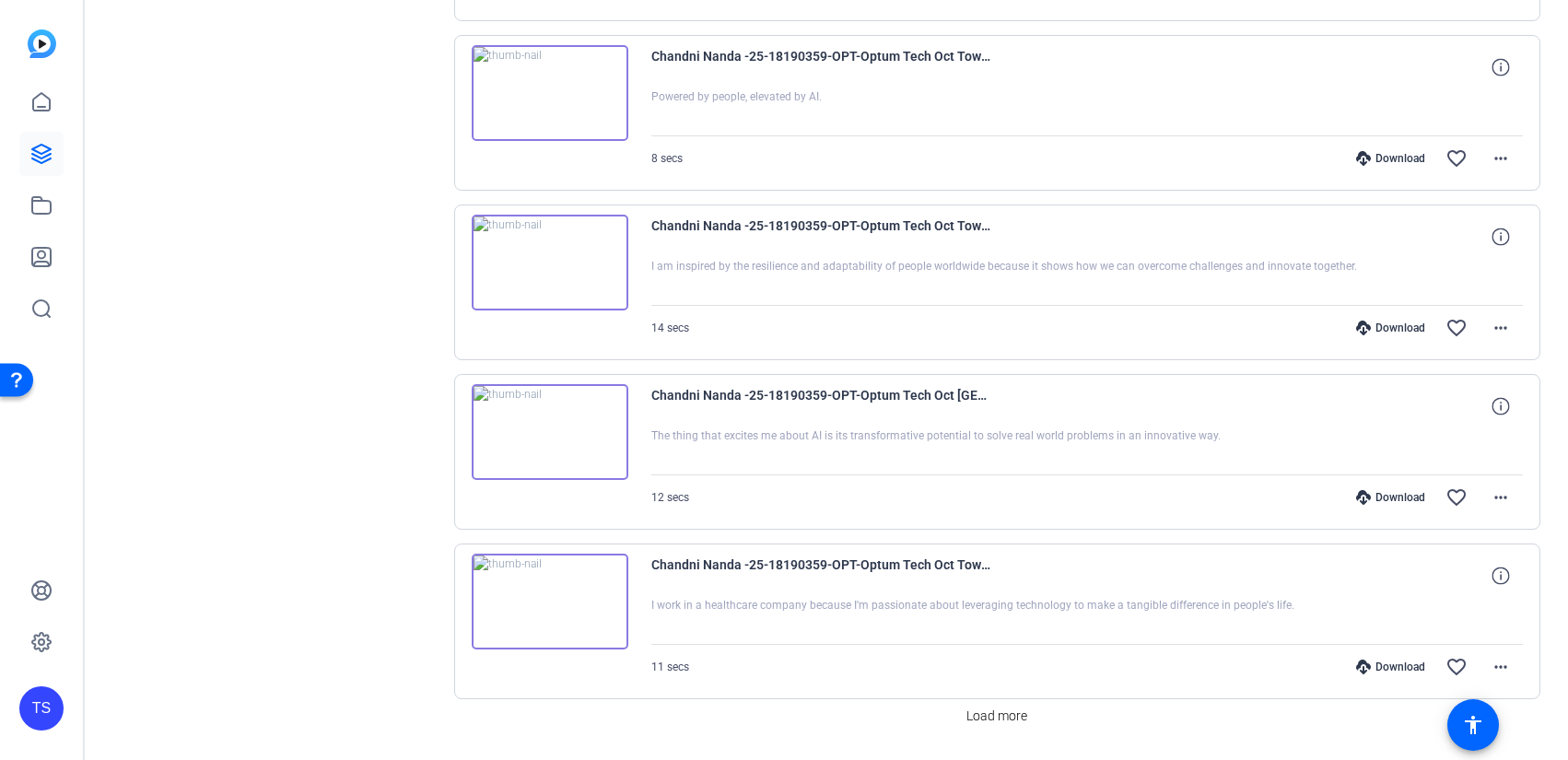
scroll to position [3138, 0]
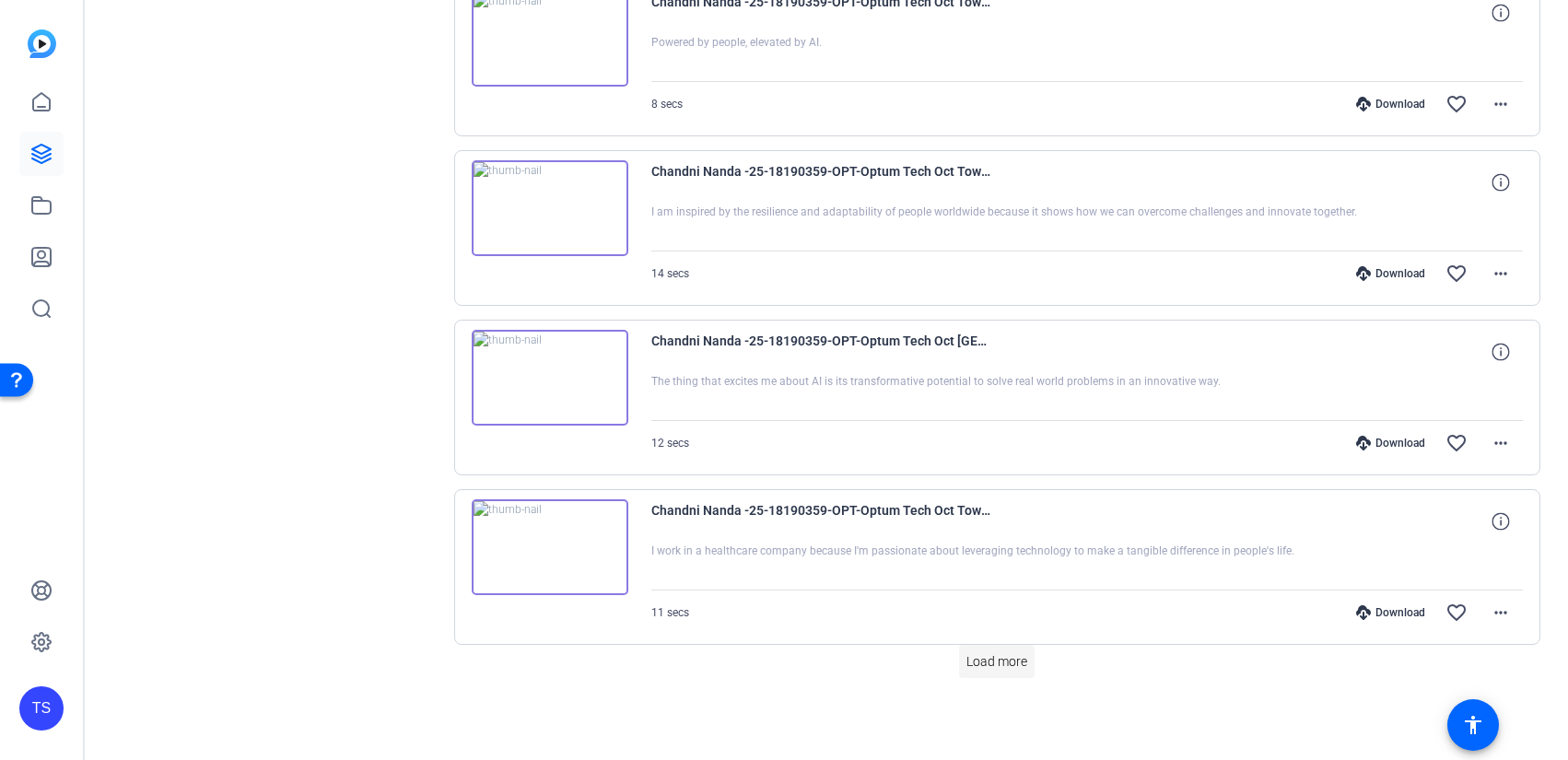
click at [970, 666] on span "Load more" at bounding box center [996, 662] width 61 height 20
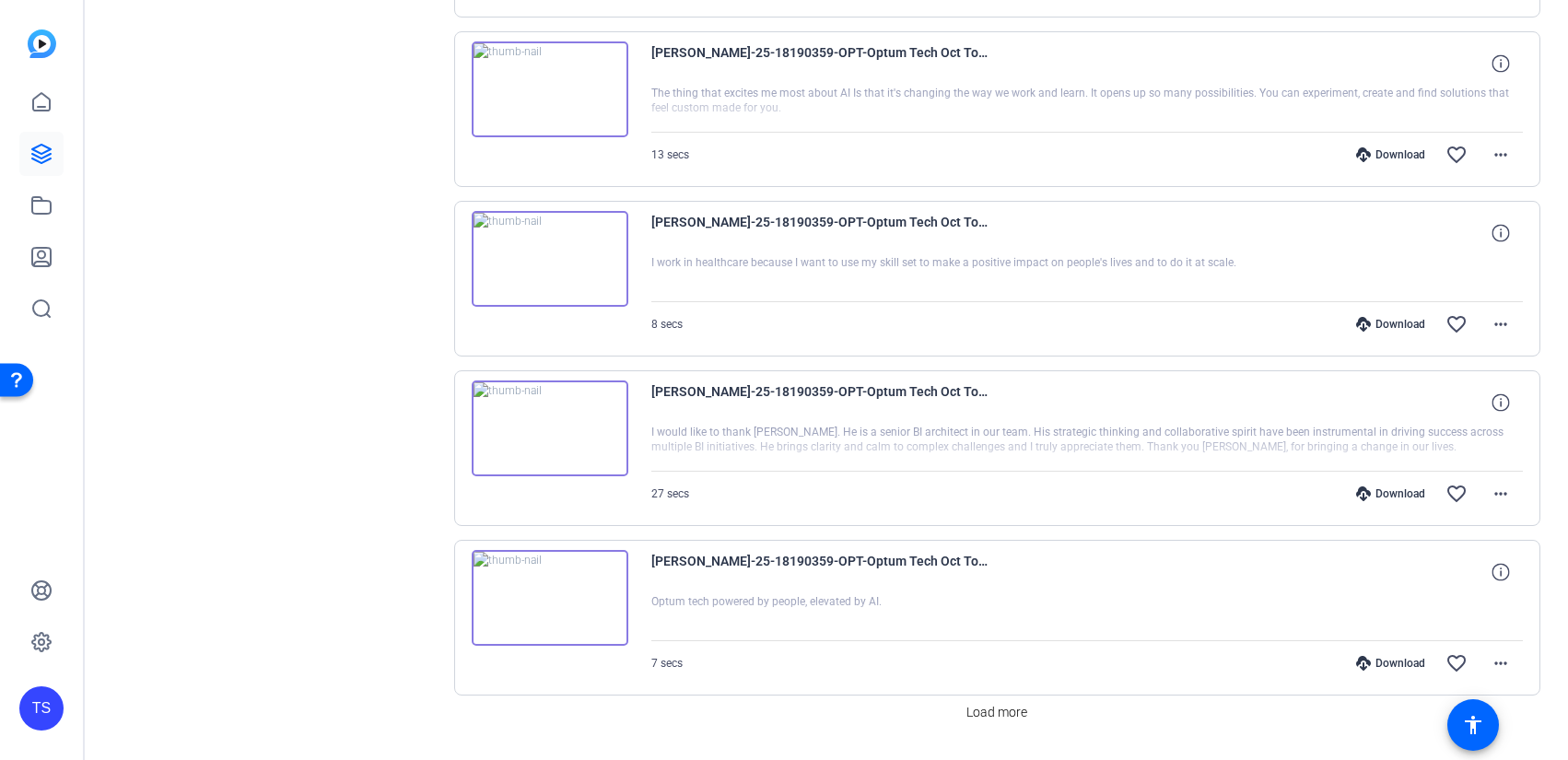
scroll to position [4797, 0]
